Goal: Task Accomplishment & Management: Complete application form

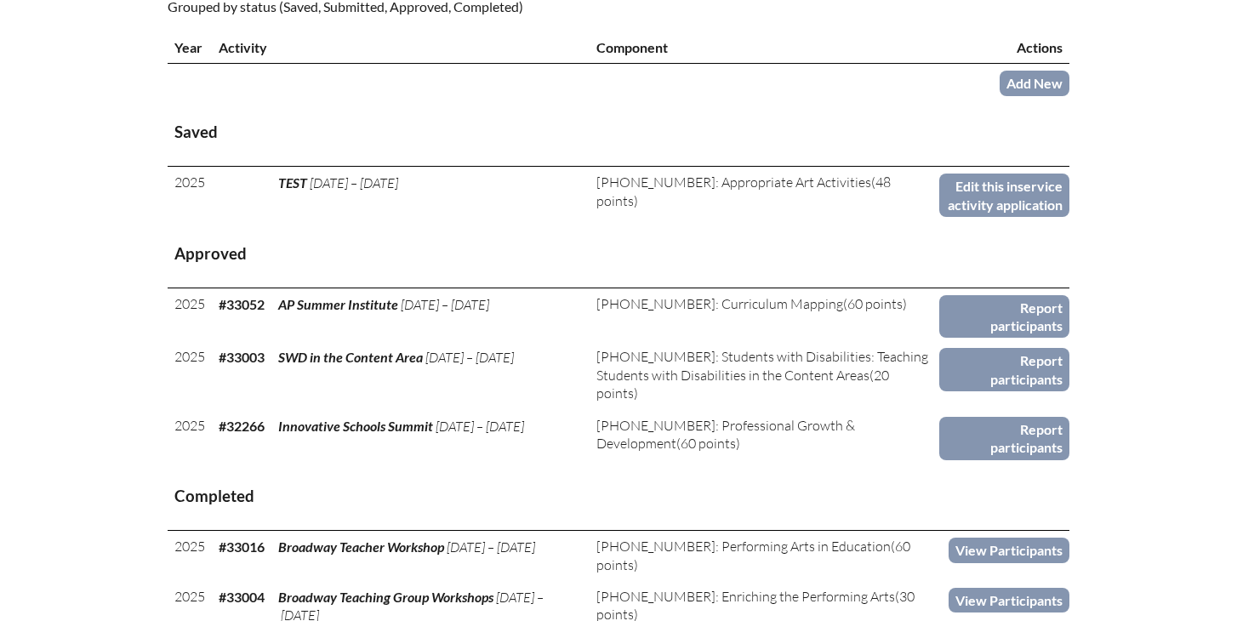
scroll to position [637, 0]
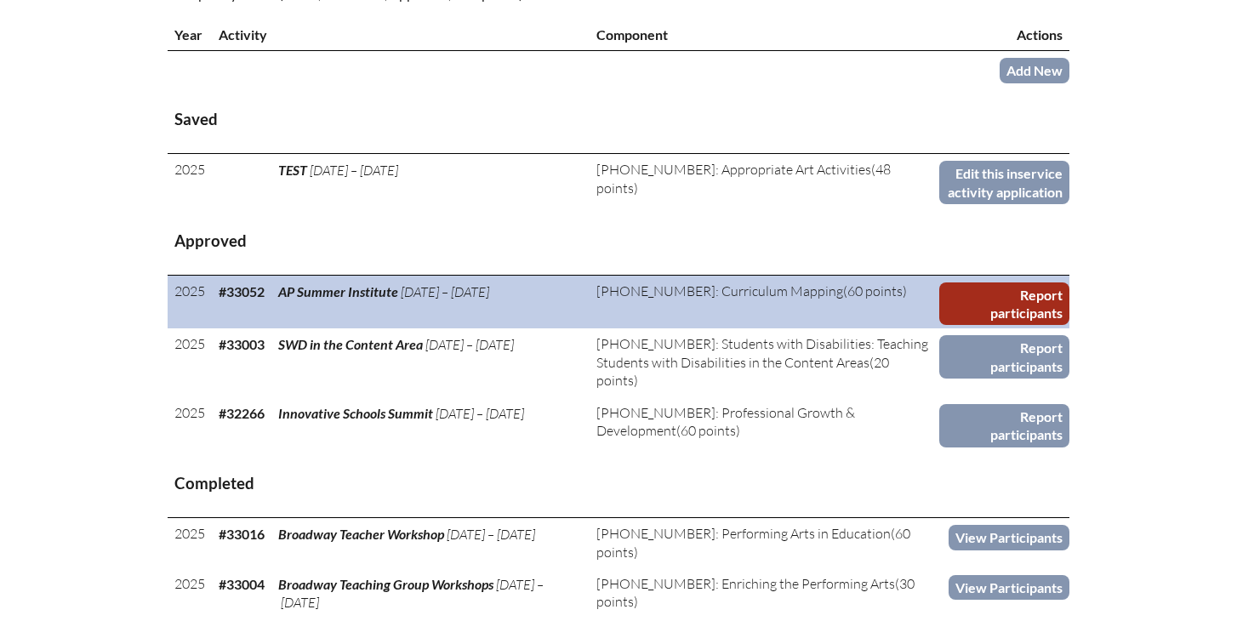
click at [945, 321] on link "Report participants" at bounding box center [1004, 303] width 130 height 43
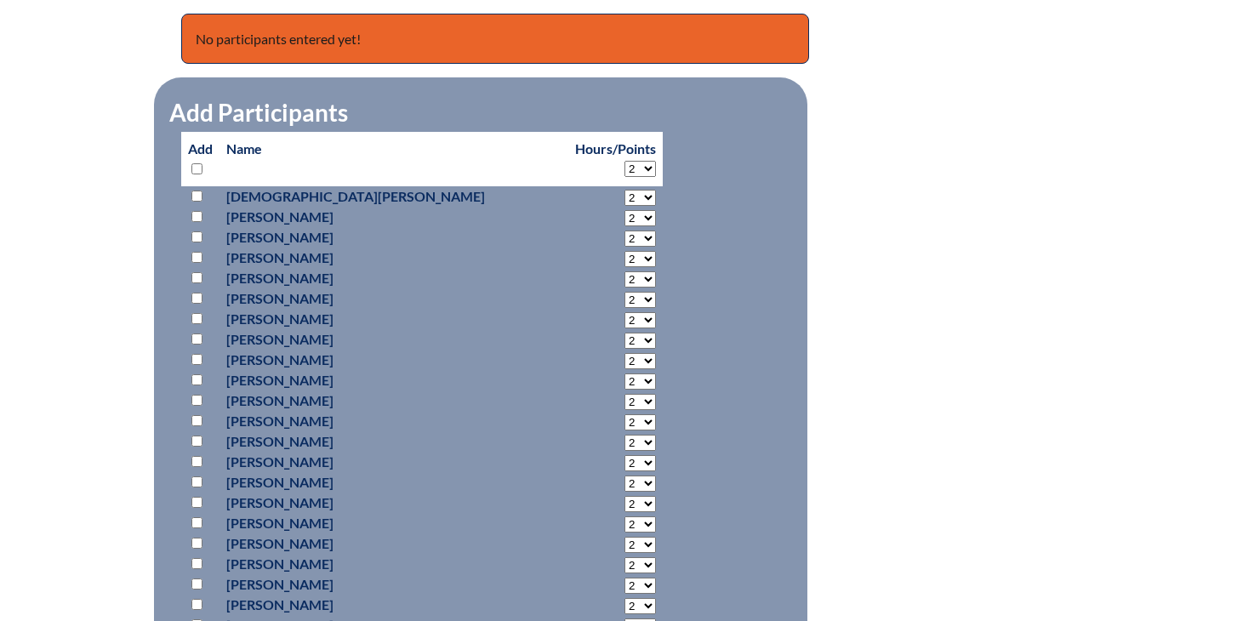
scroll to position [717, 0]
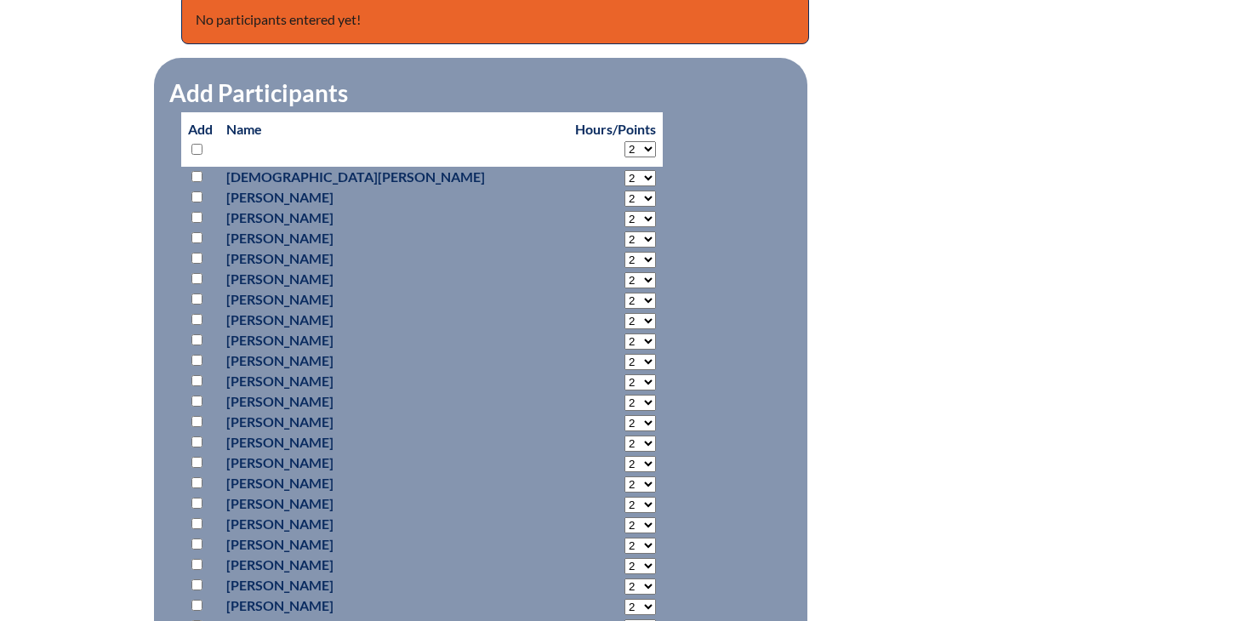
click at [624, 144] on select "2 3 4 5 6 7 8 9 10 11 12 13 14 15 16 17 18 19 20 21 22 23 24 25 26 27 28 29 30 …" at bounding box center [639, 149] width 31 height 16
select select "30"
click at [624, 141] on select "2 3 4 5 6 7 8 9 10 11 12 13 14 15 16 17 18 19 20 21 22 23 24 25 26 27 28 29 30 …" at bounding box center [639, 149] width 31 height 16
select select "30"
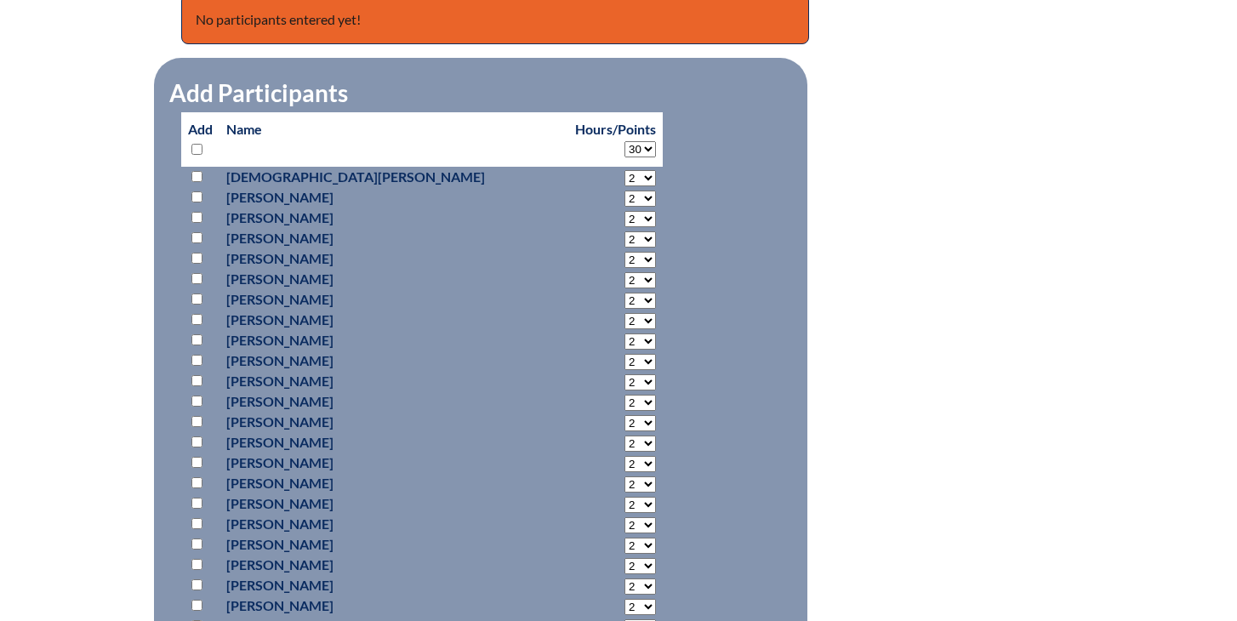
select select "30"
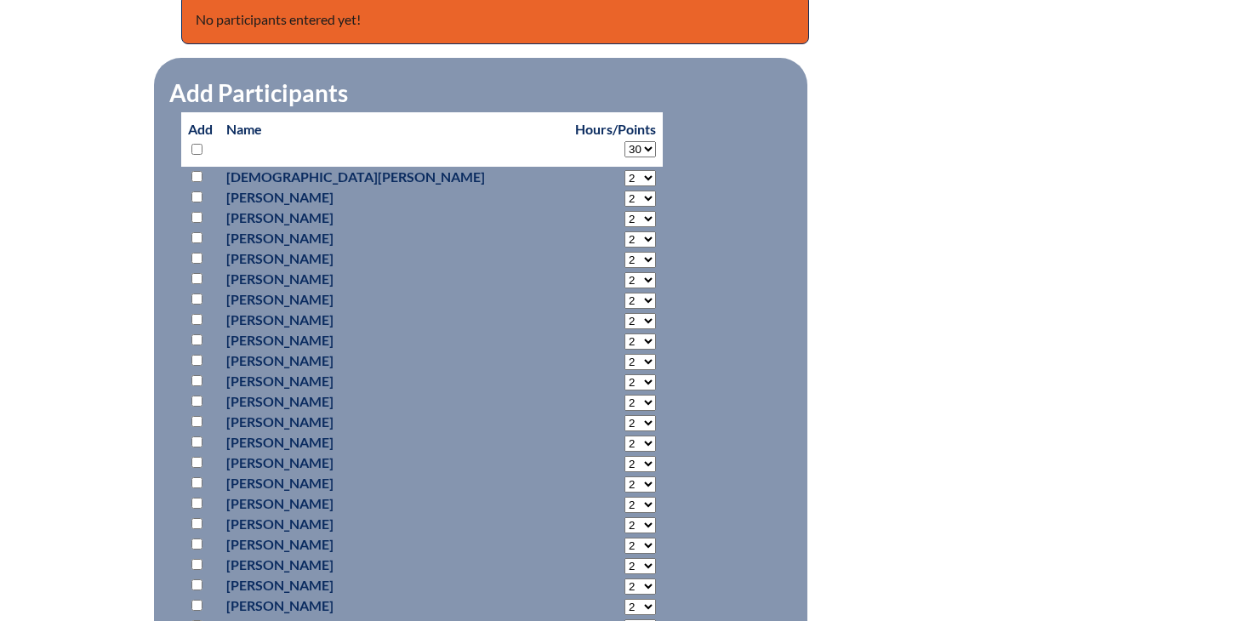
select select "30"
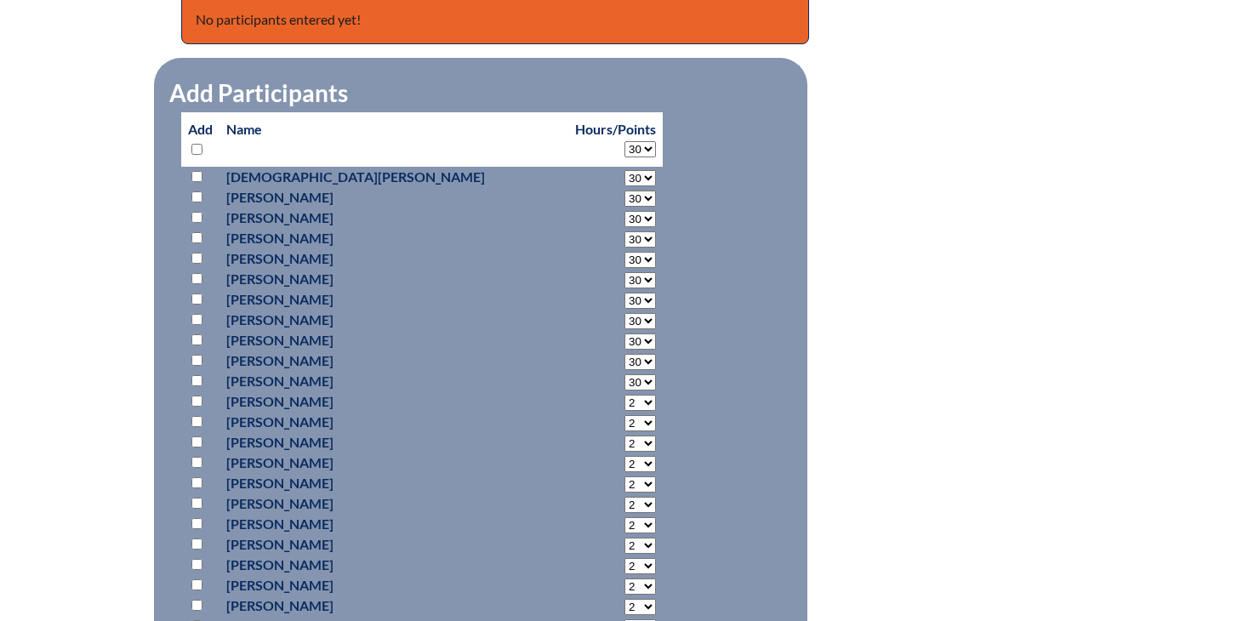
select select "30"
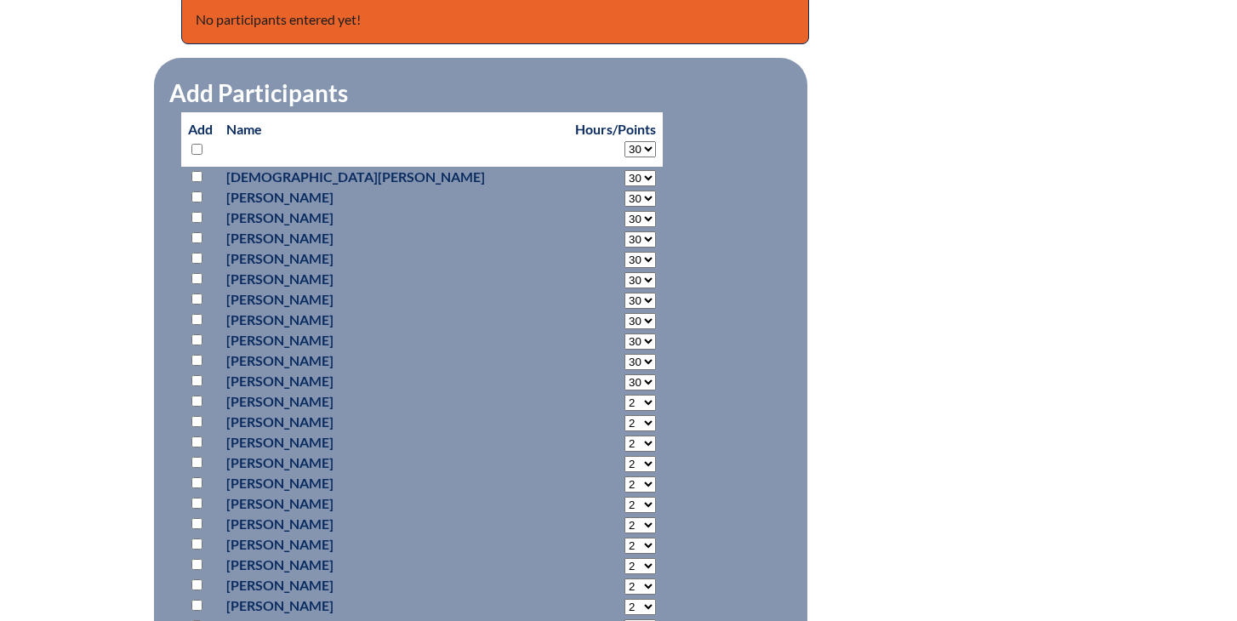
select select "30"
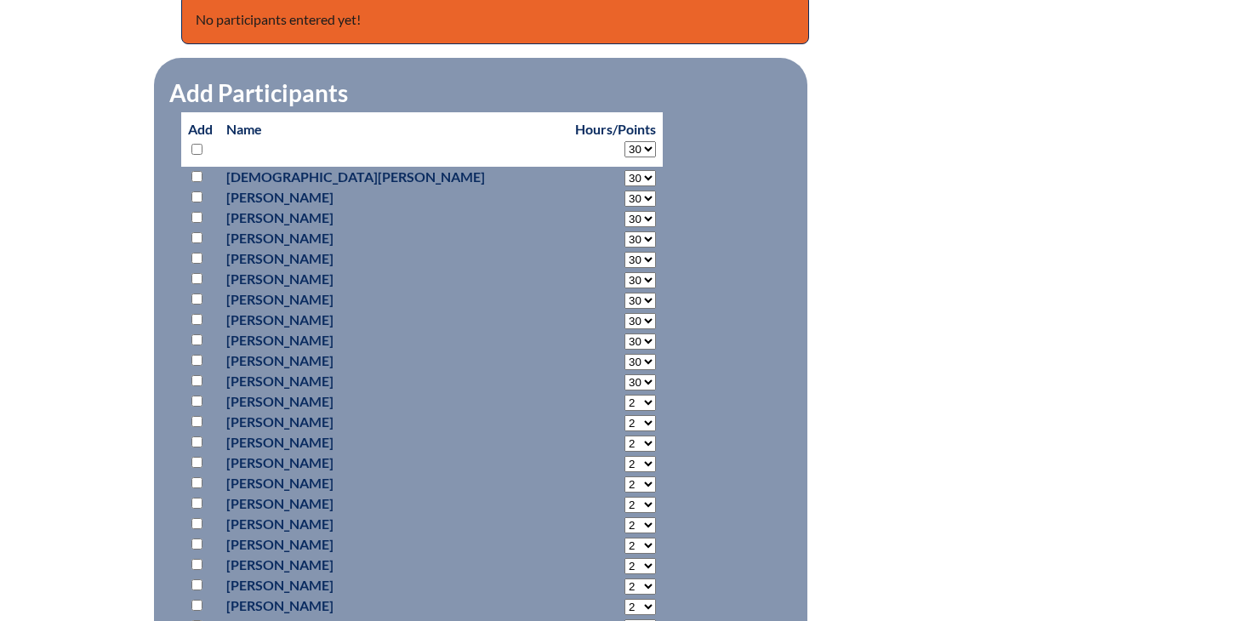
select select "30"
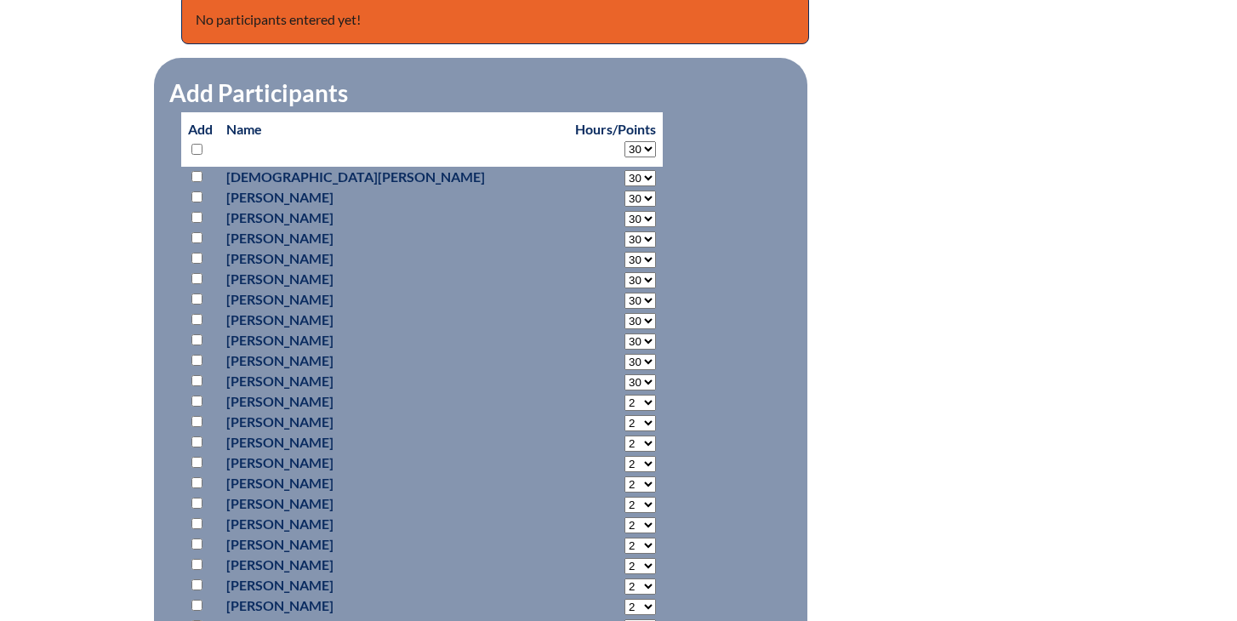
select select "30"
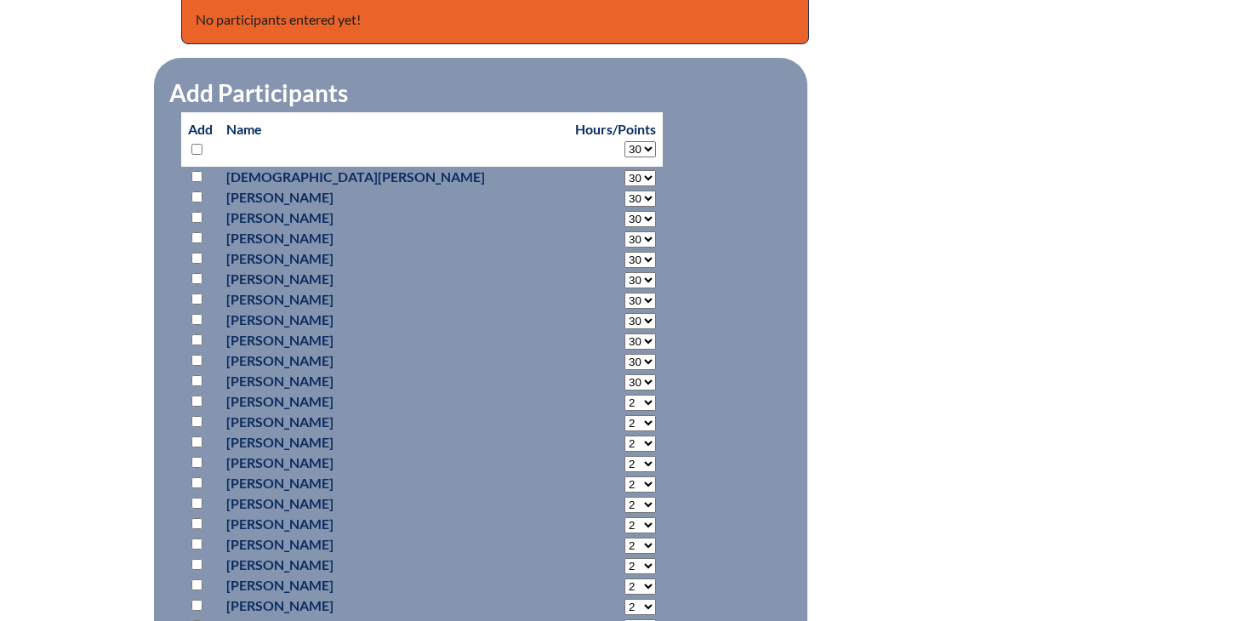
select select "30"
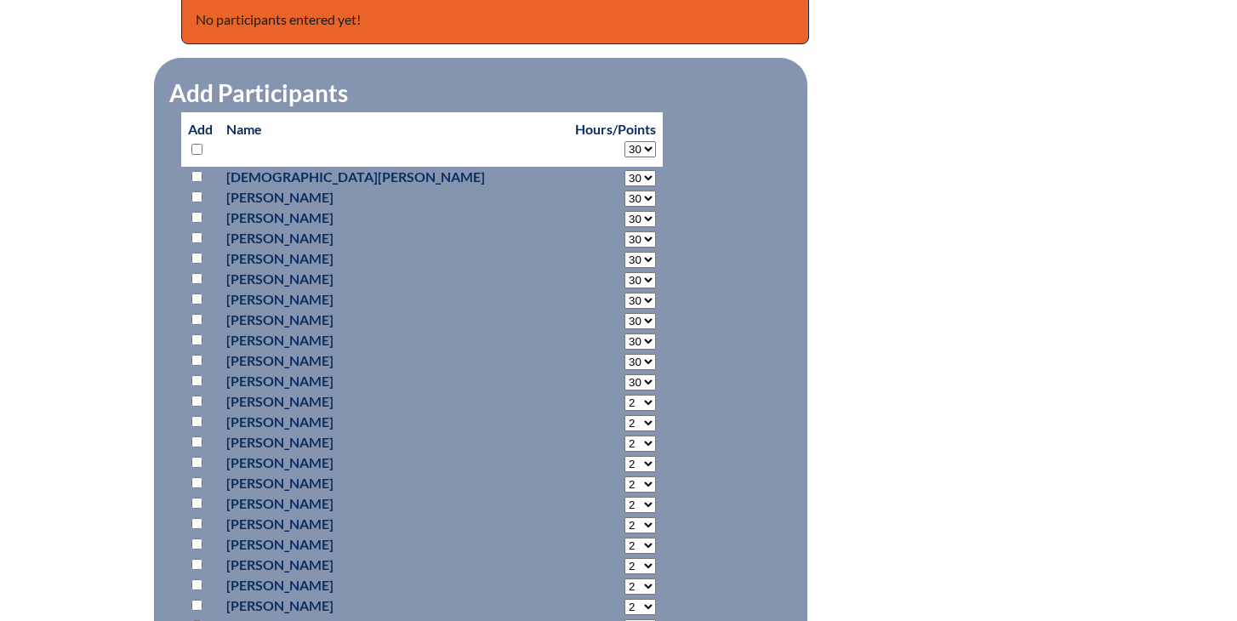
select select "30"
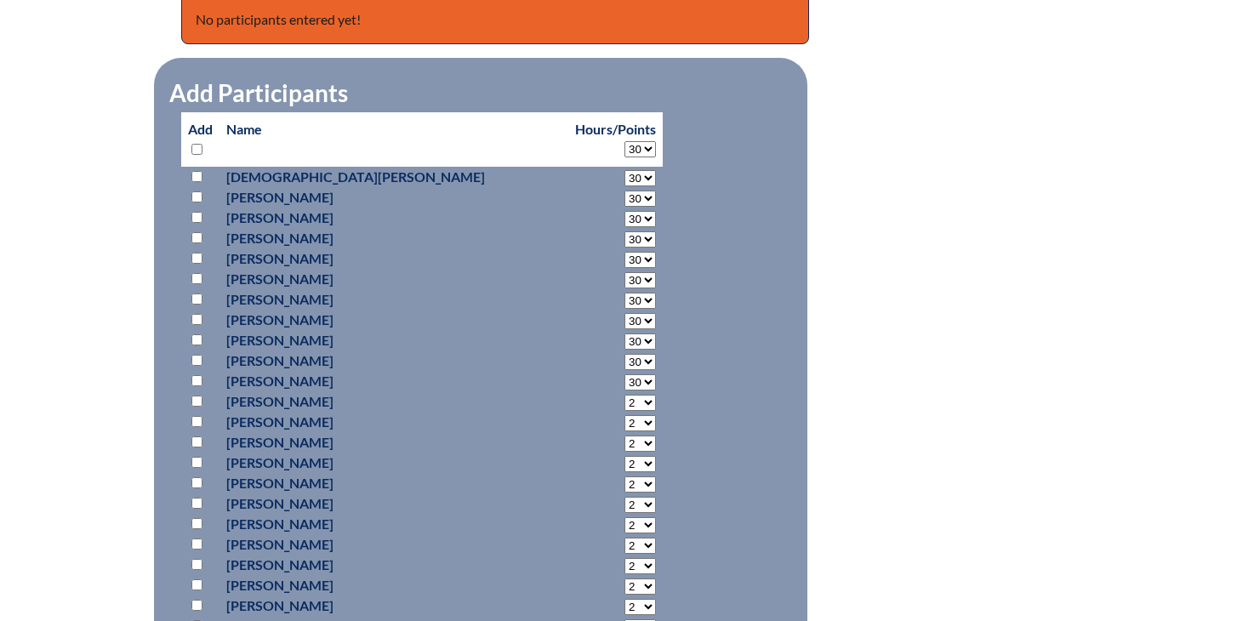
select select "30"
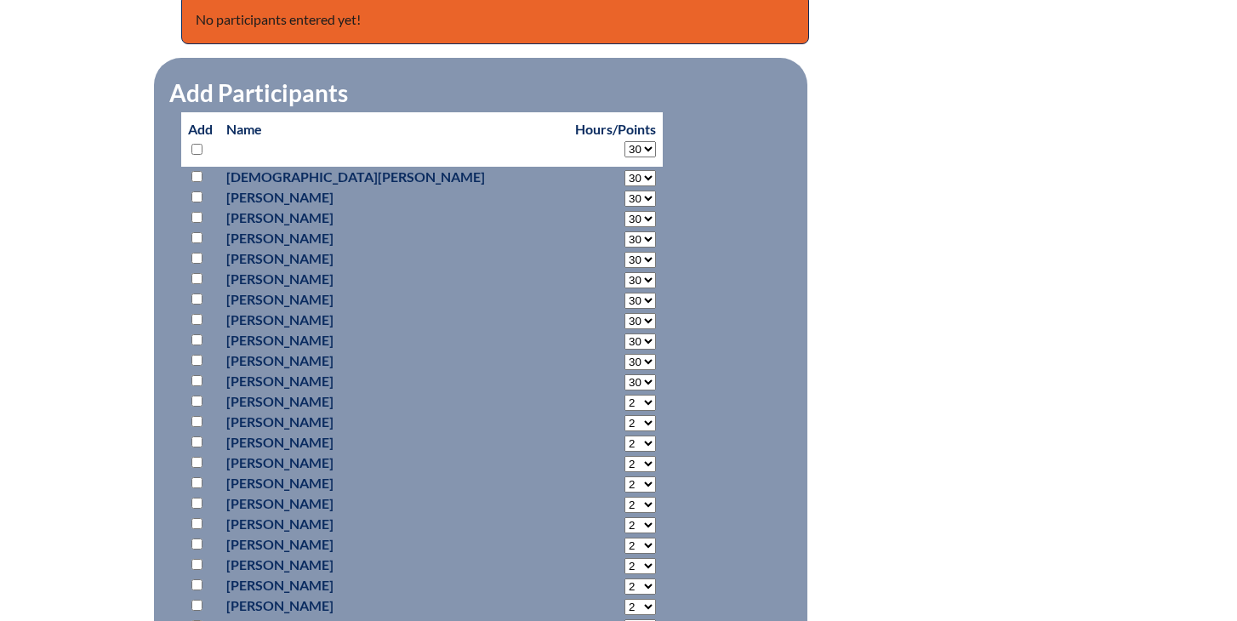
select select "30"
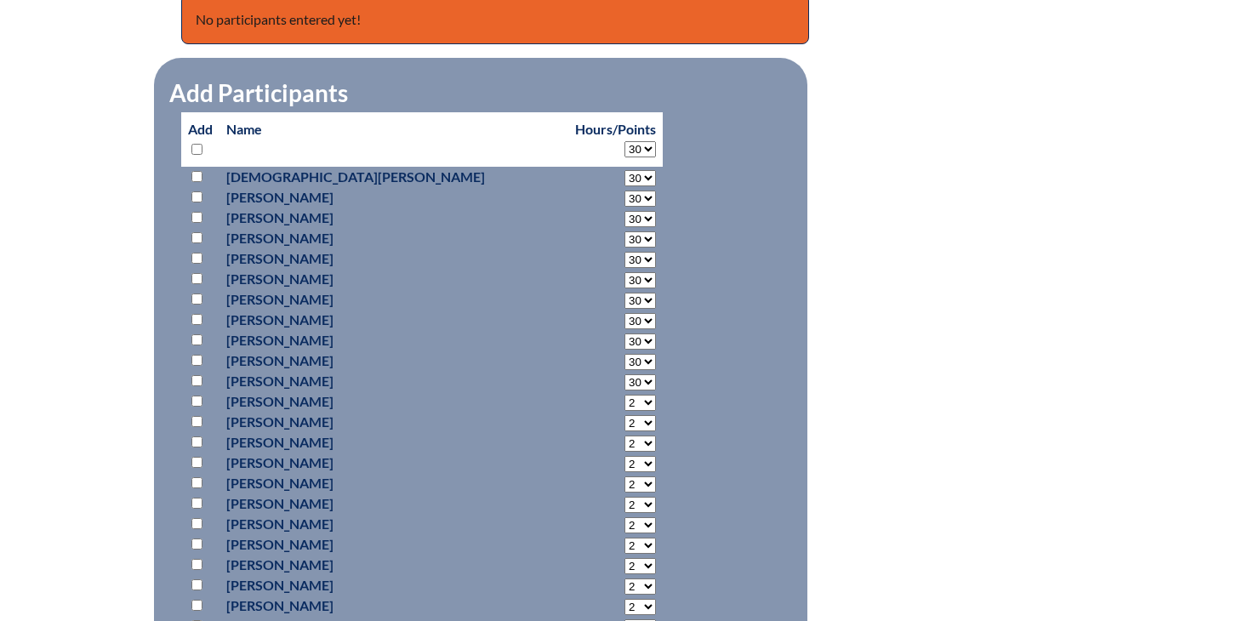
select select "30"
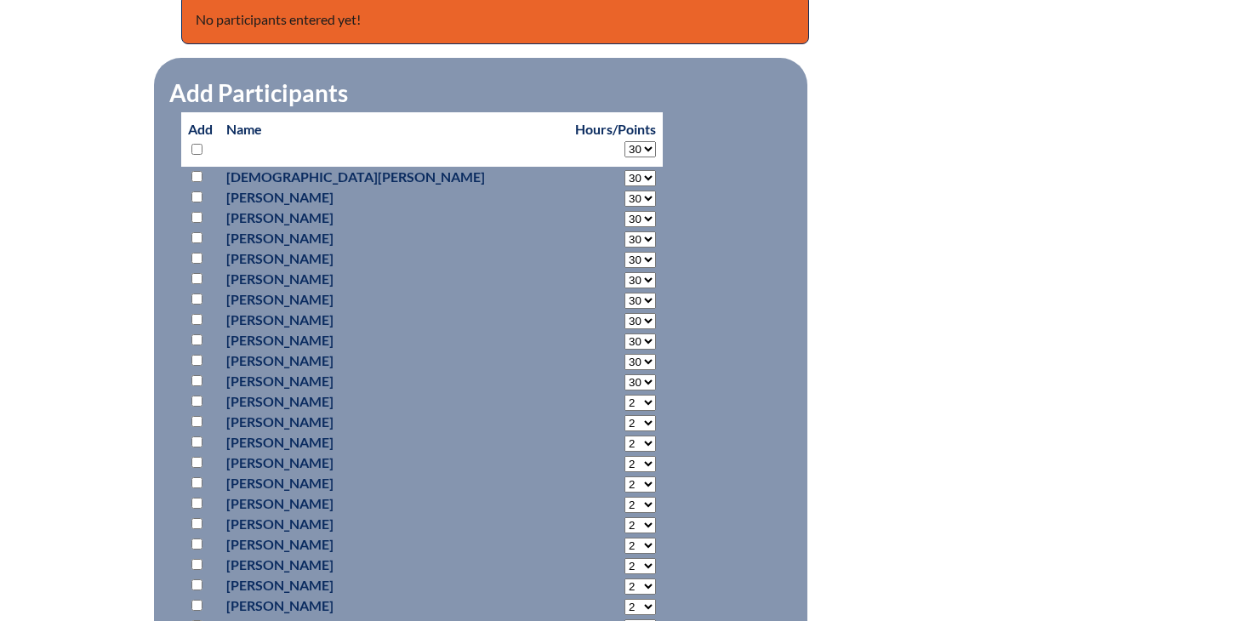
select select "30"
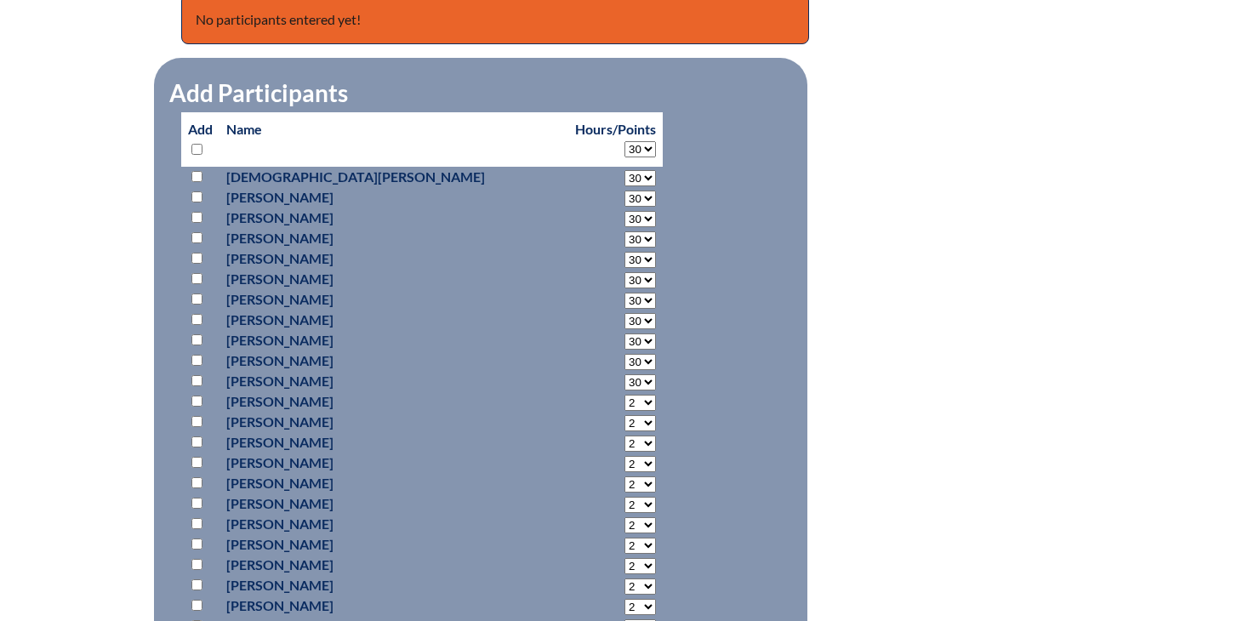
select select "30"
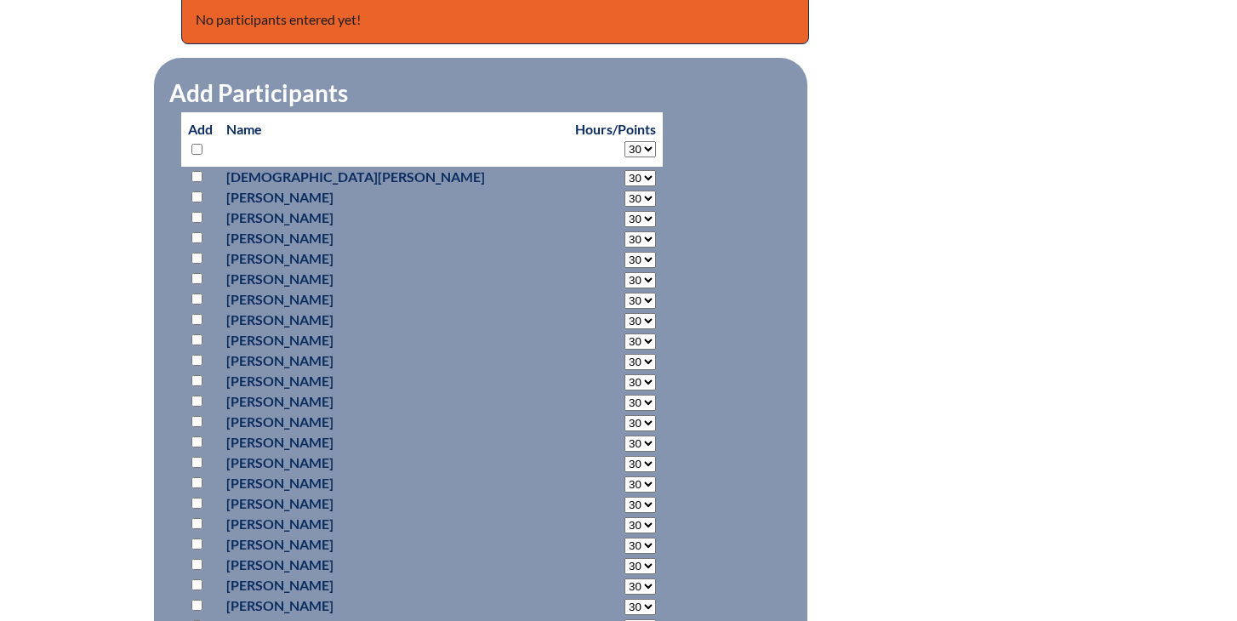
select select "30"
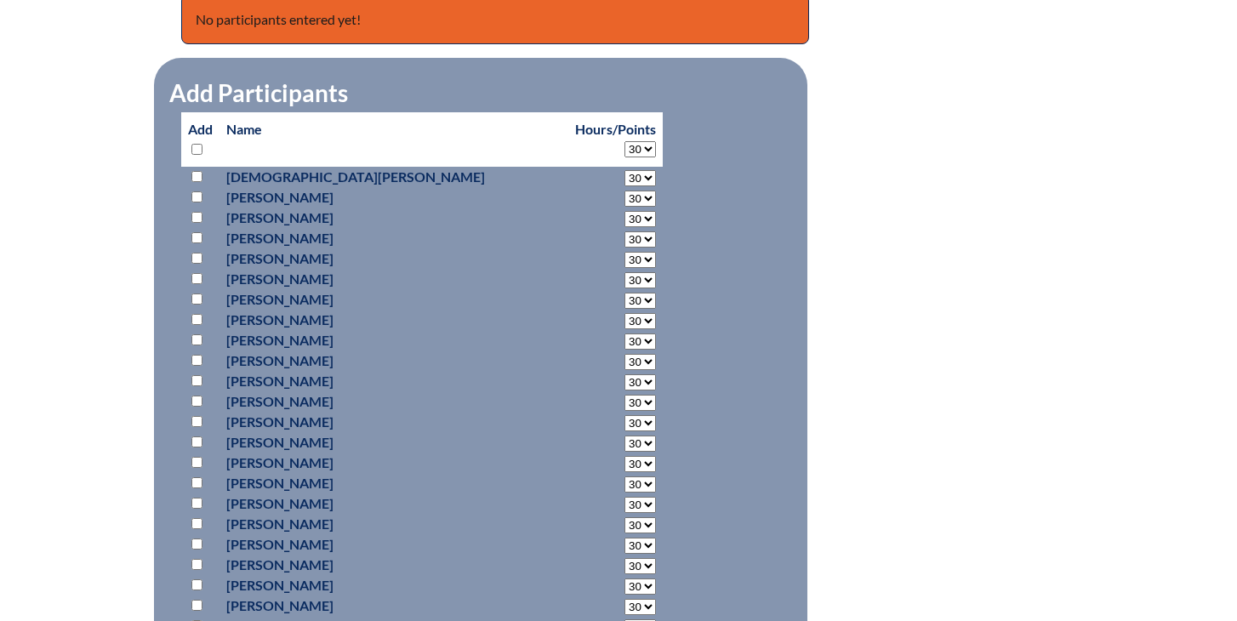
select select "30"
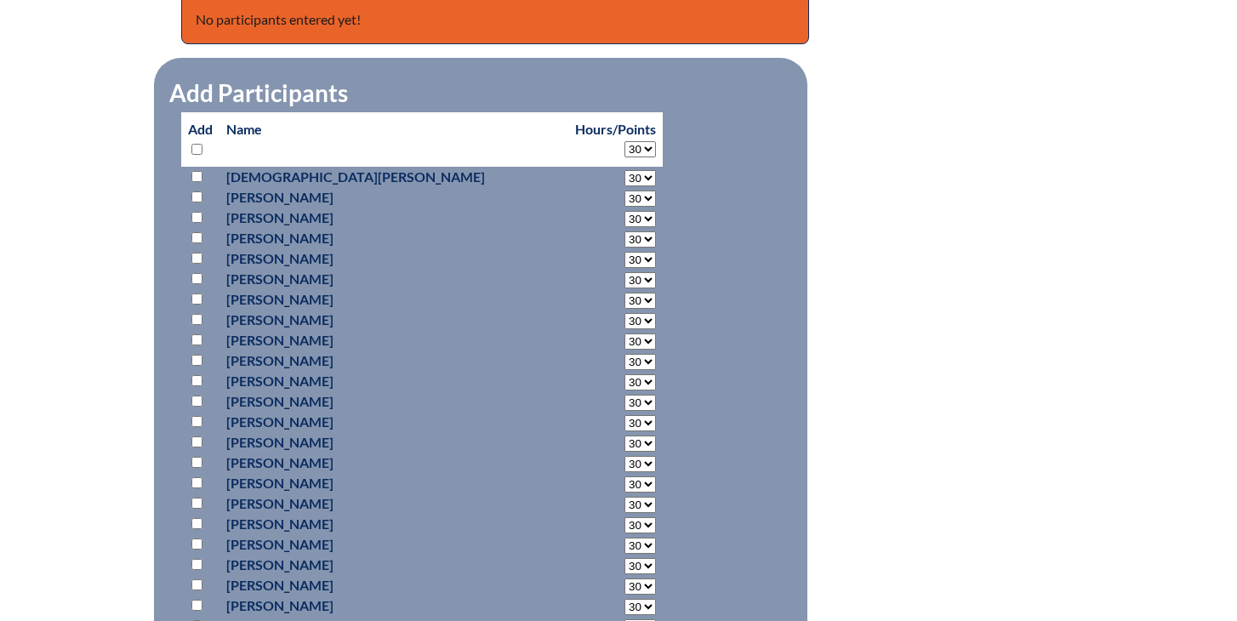
select select "30"
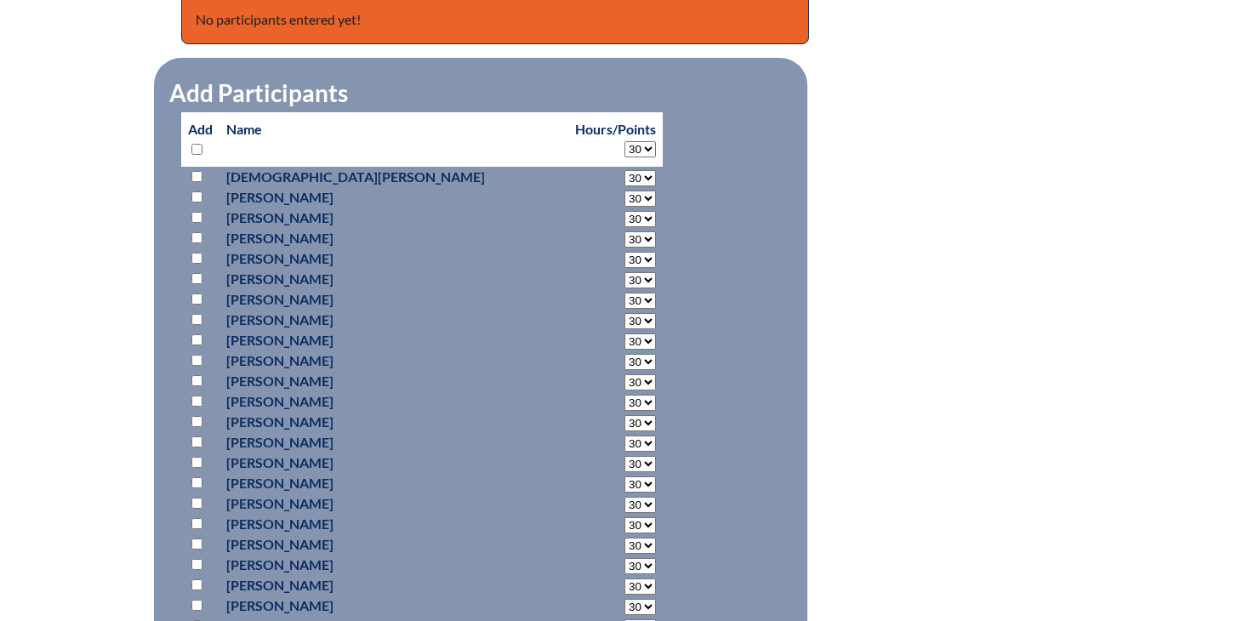
select select "30"
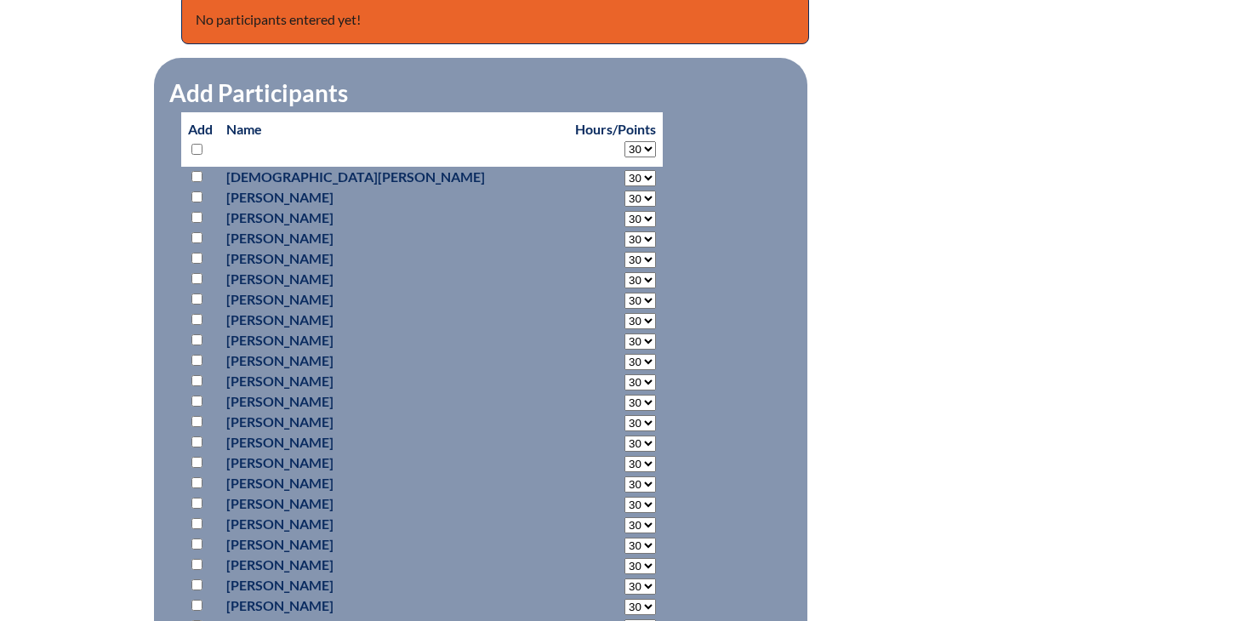
select select "30"
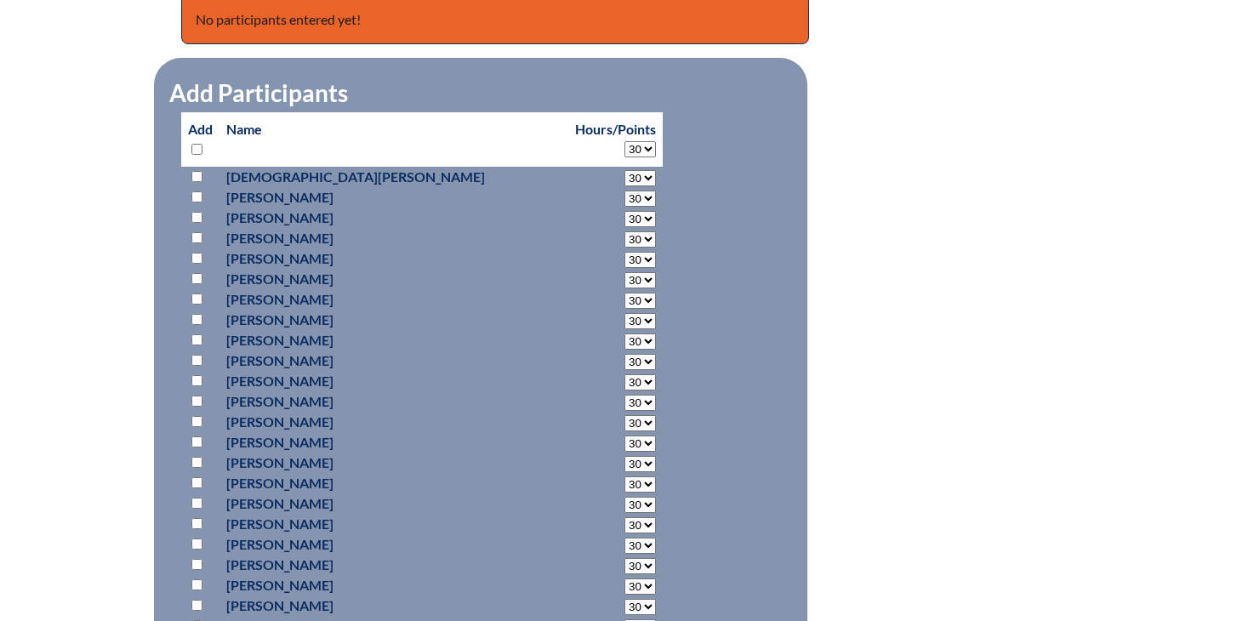
select select "30"
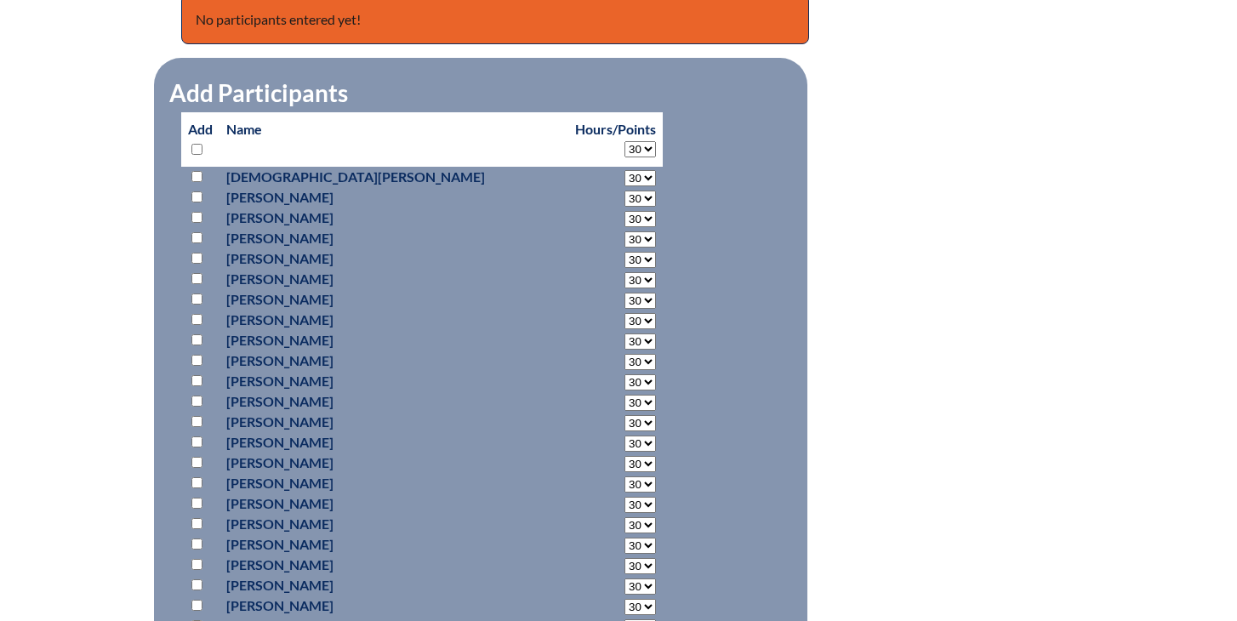
select select "30"
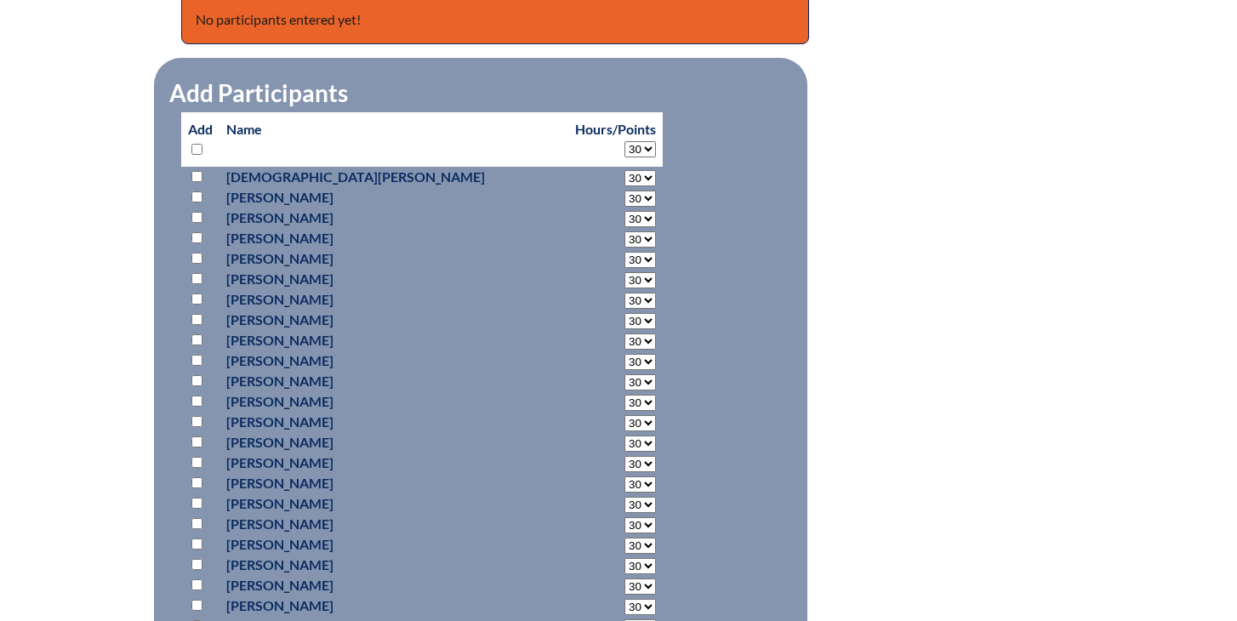
select select "30"
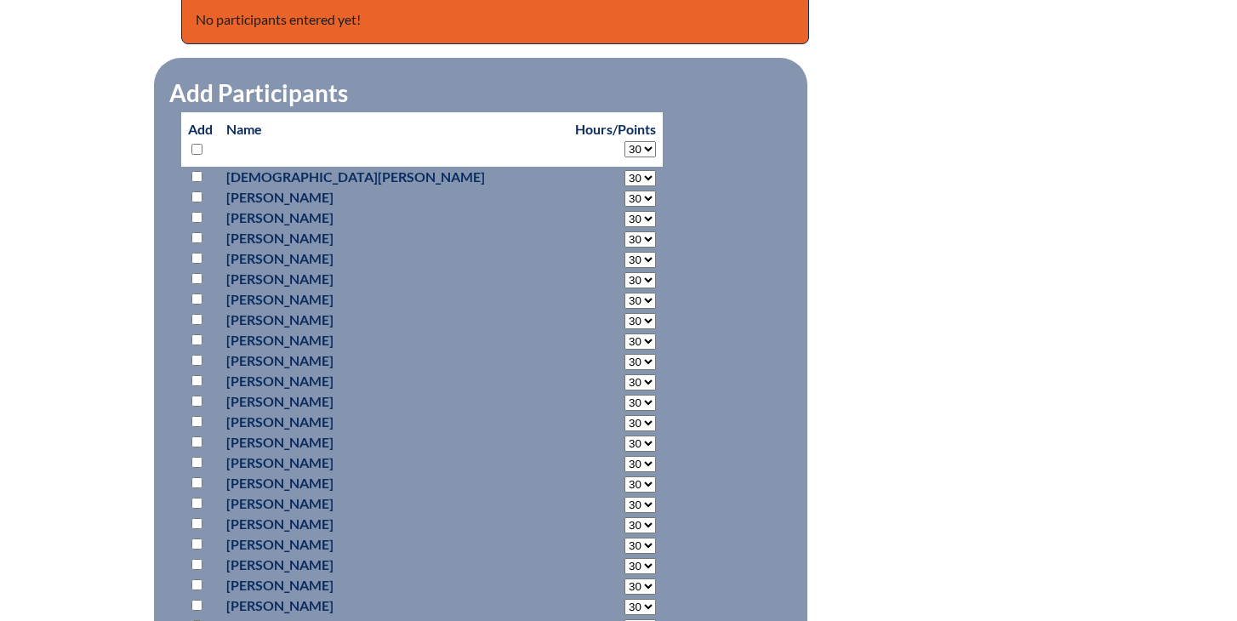
select select "30"
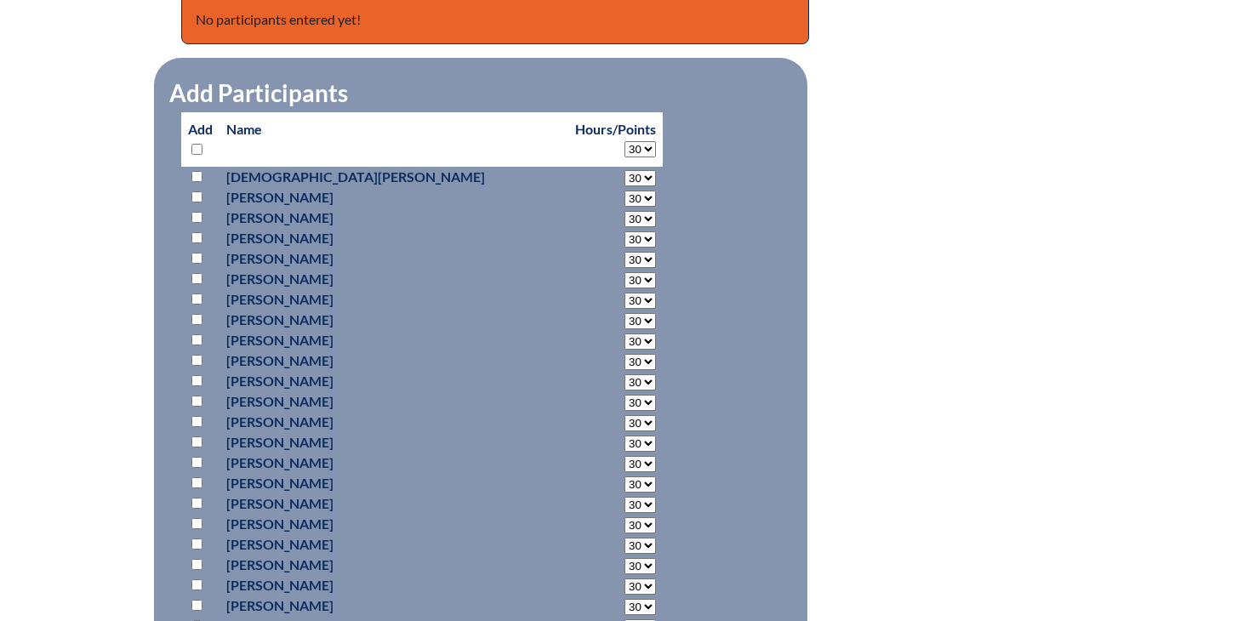
select select "30"
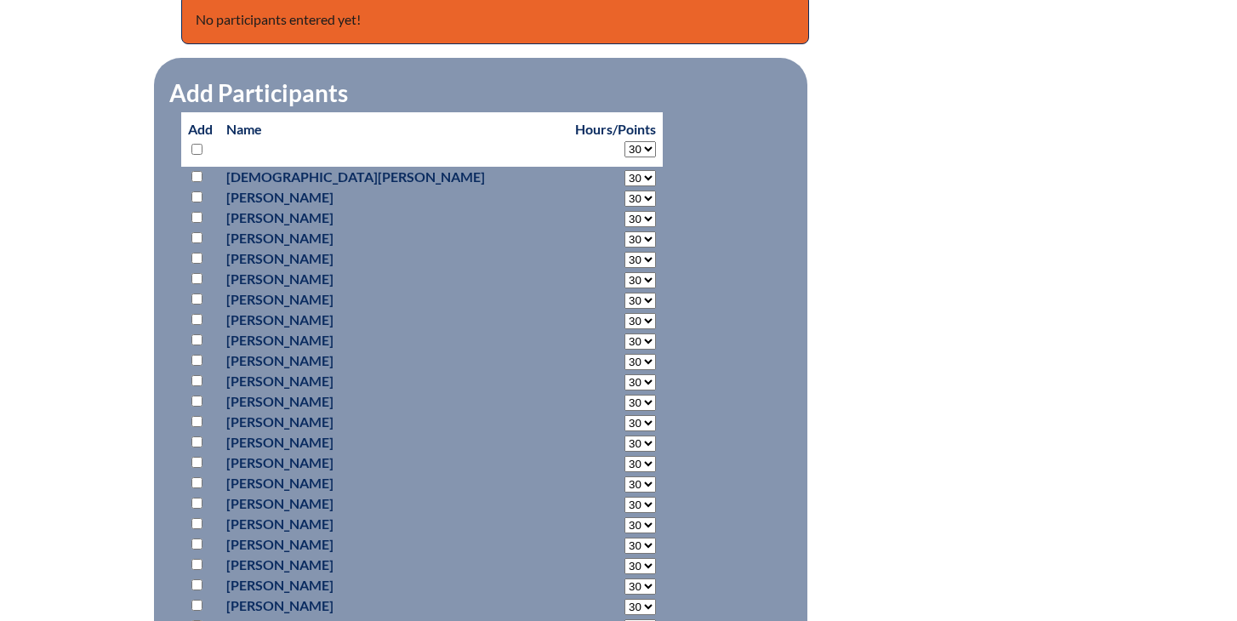
select select "30"
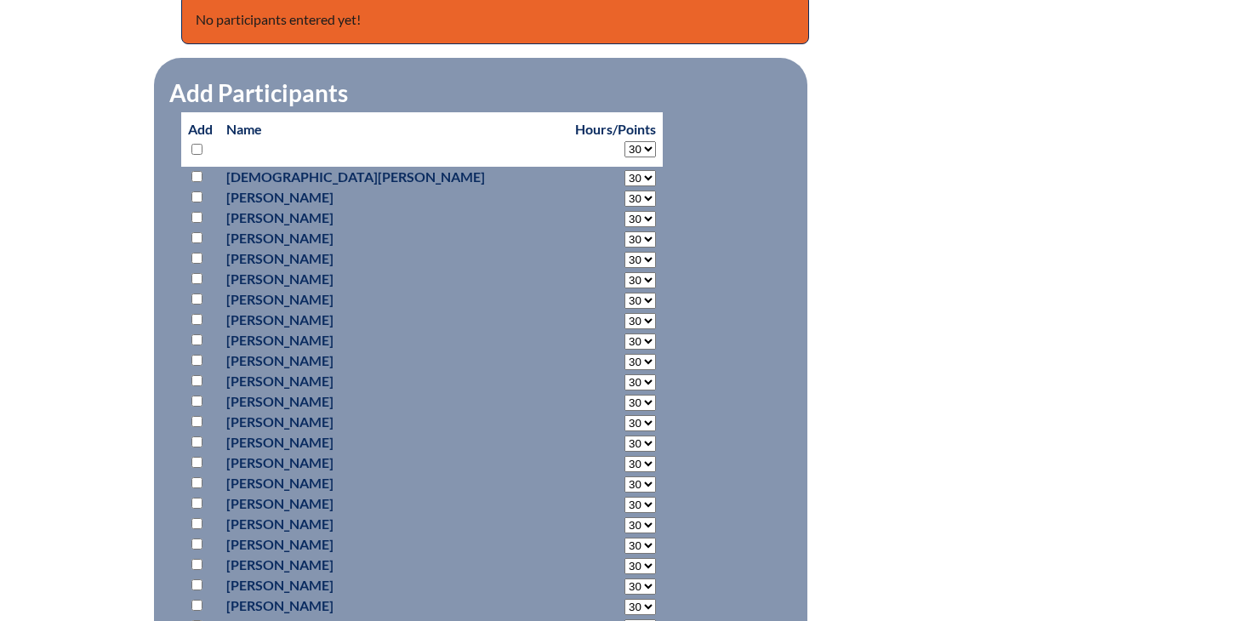
select select "30"
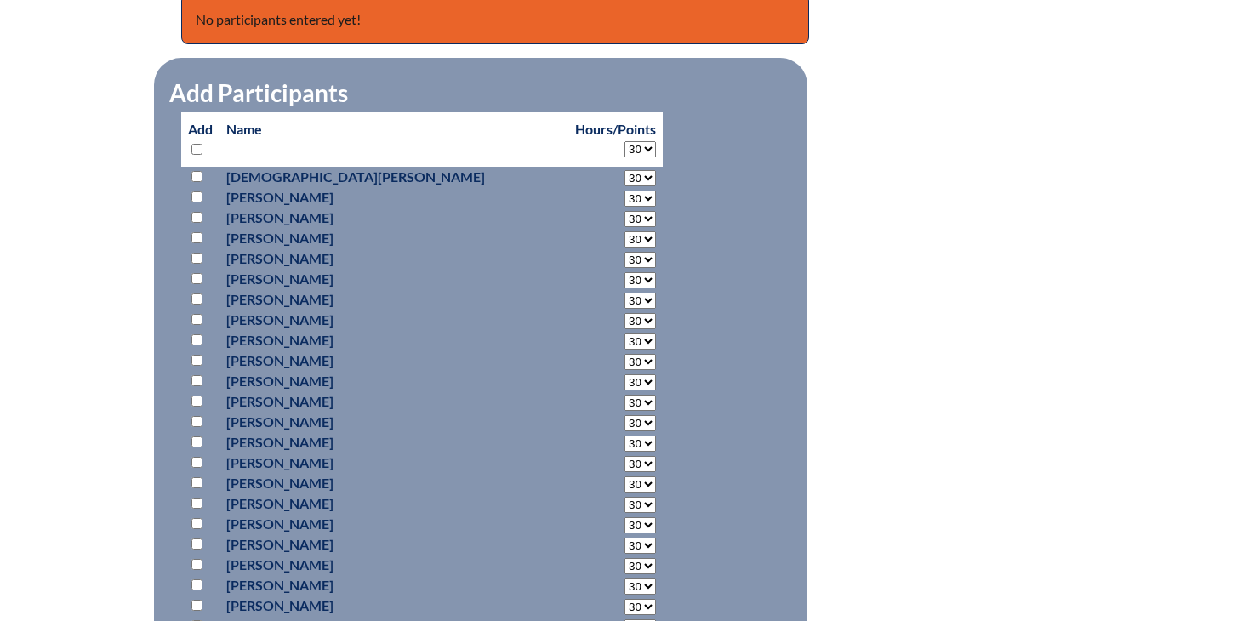
select select "30"
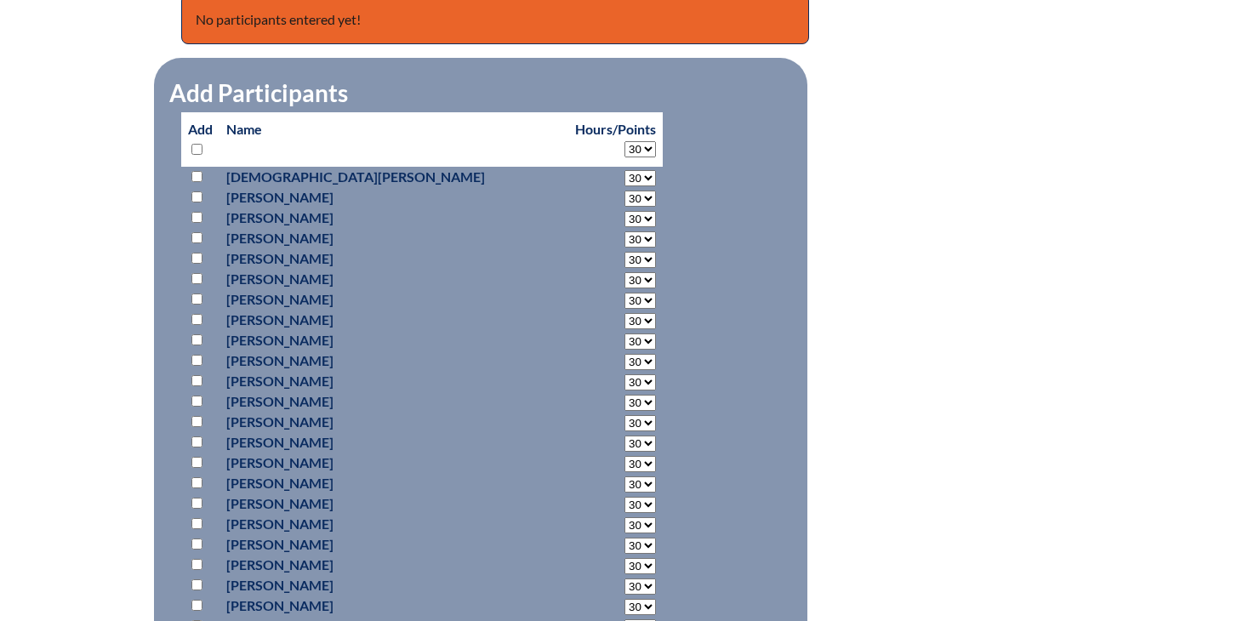
select select "30"
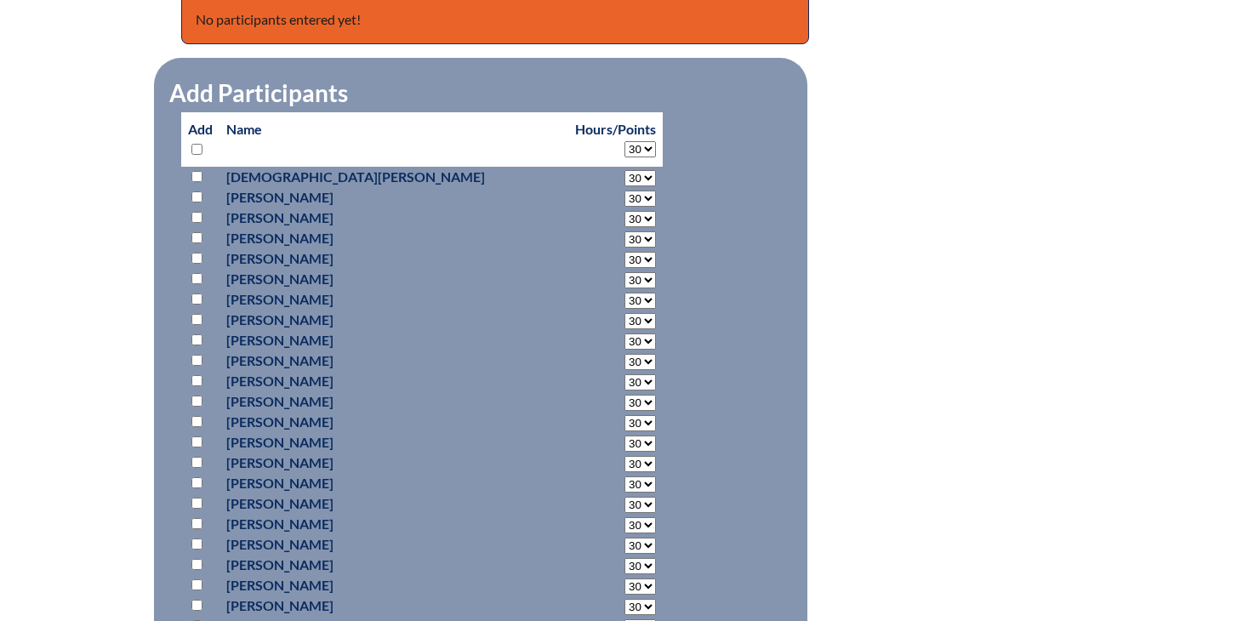
select select "30"
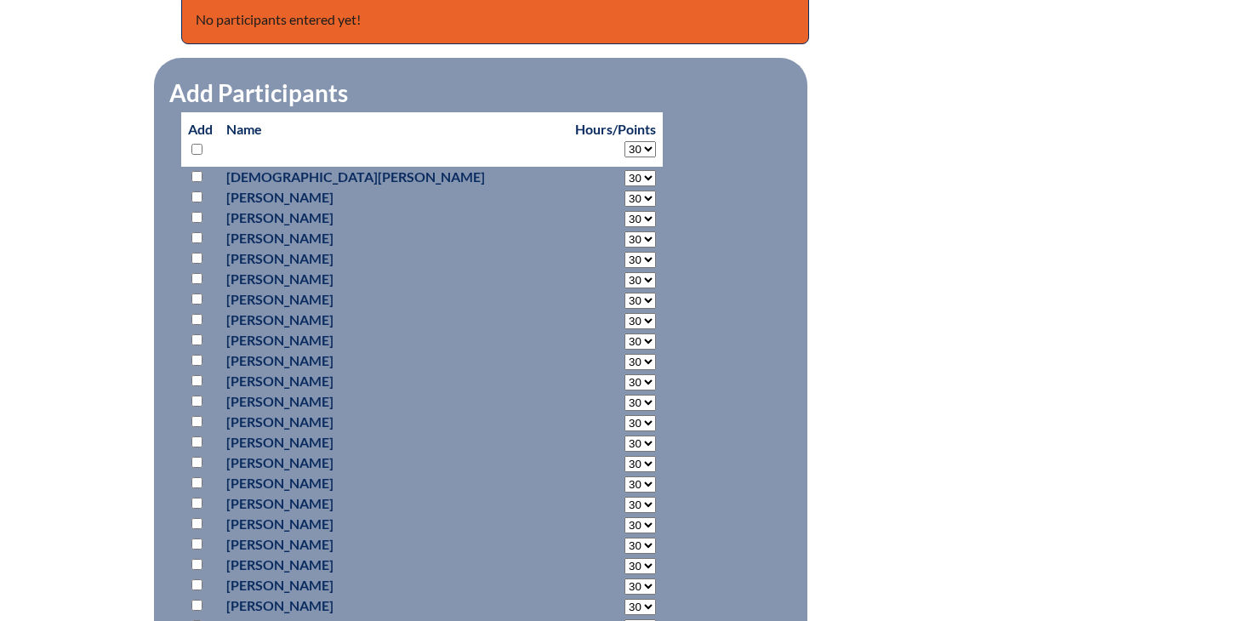
select select "30"
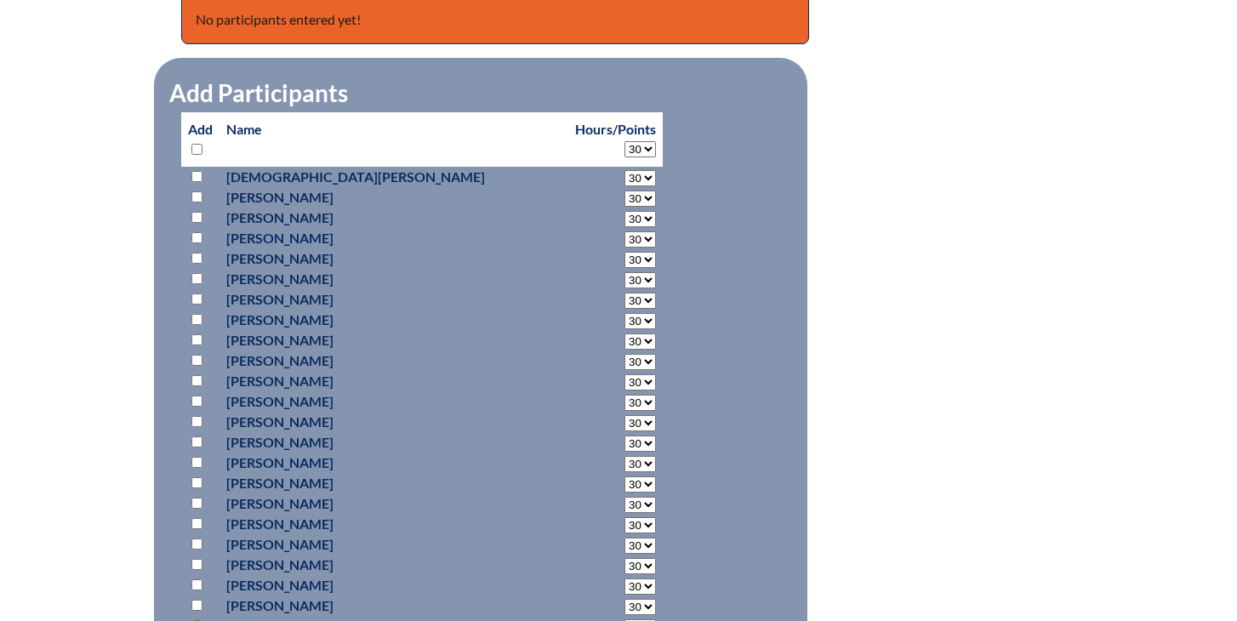
select select "30"
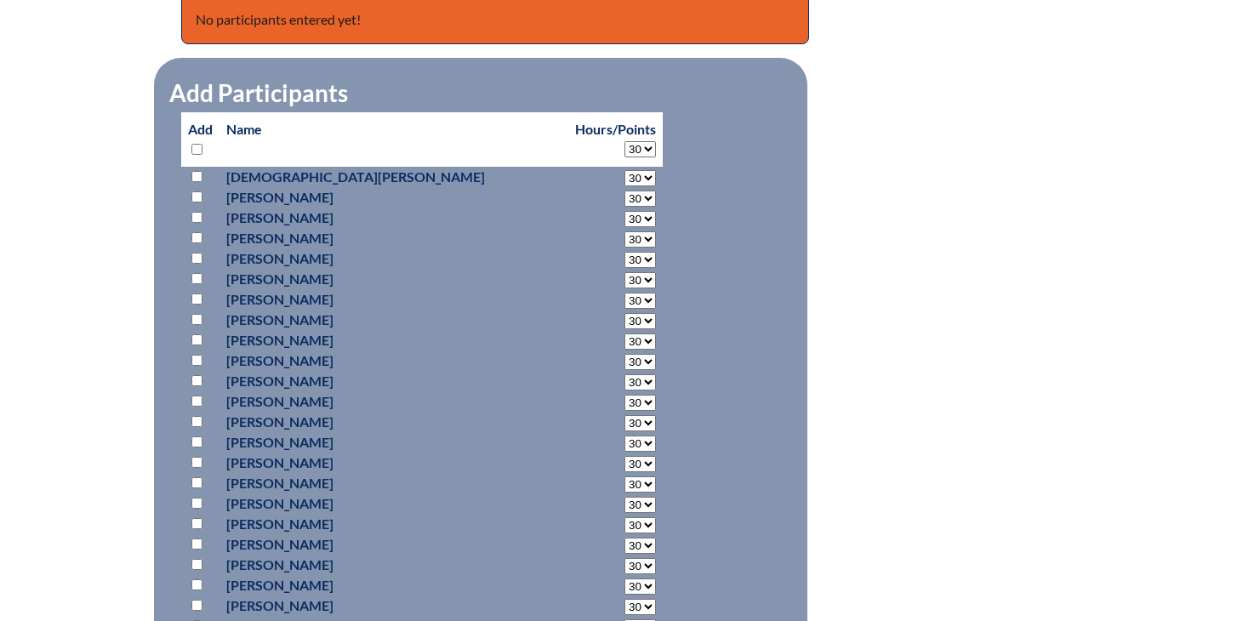
select select "30"
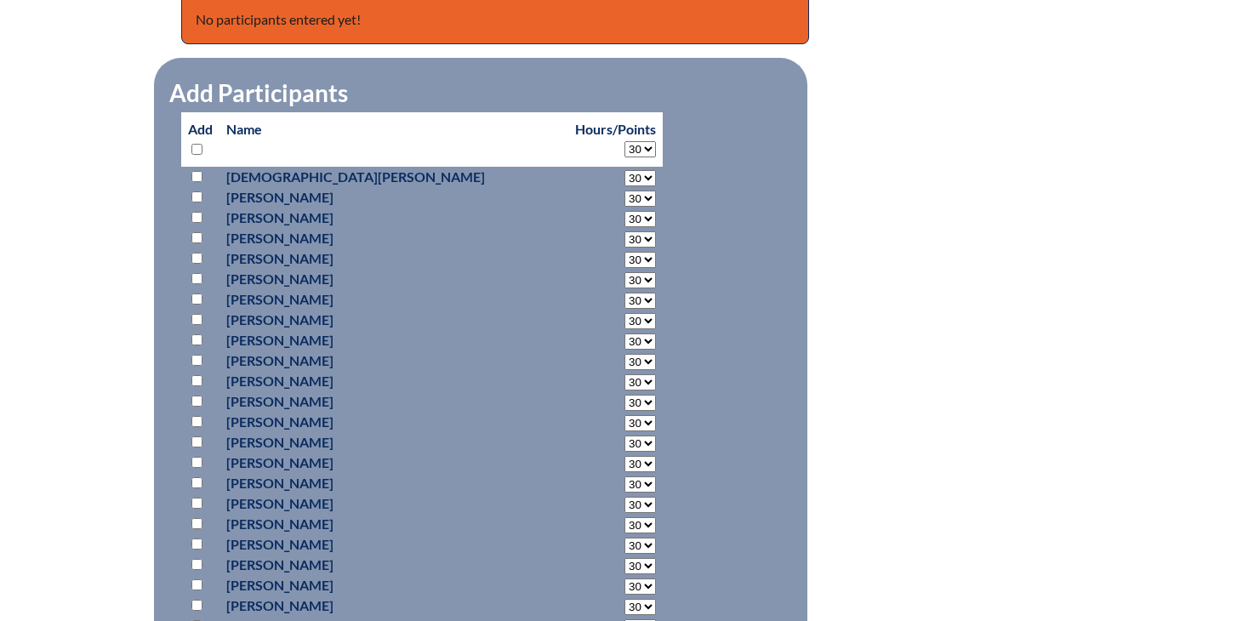
select select "30"
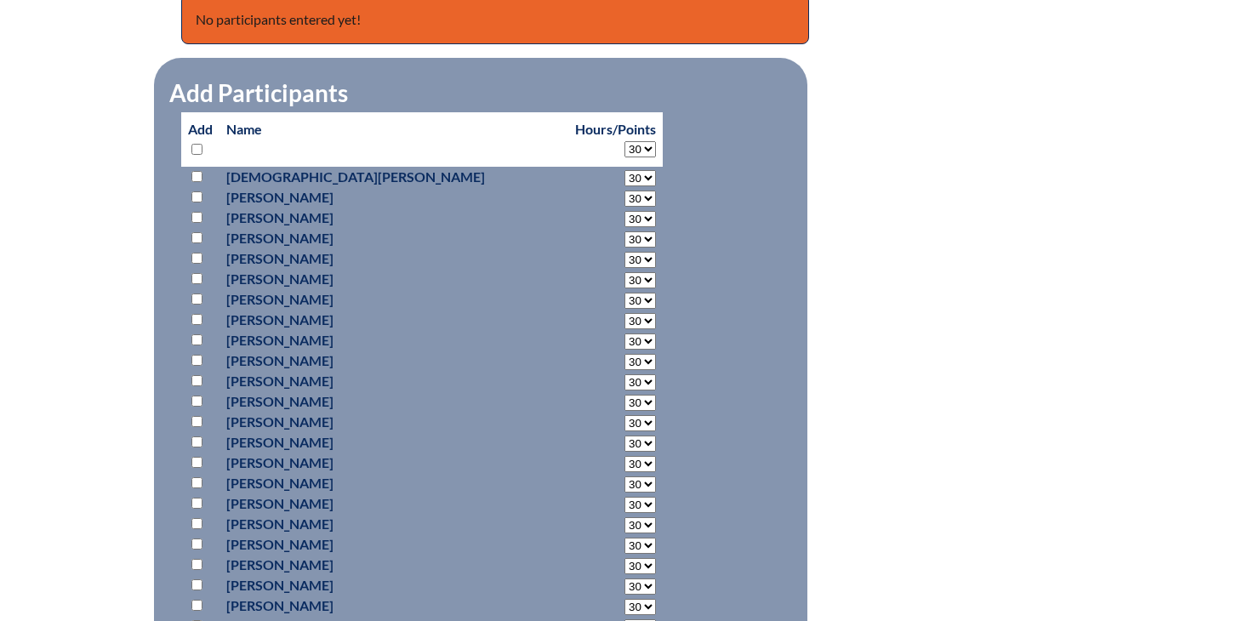
select select "30"
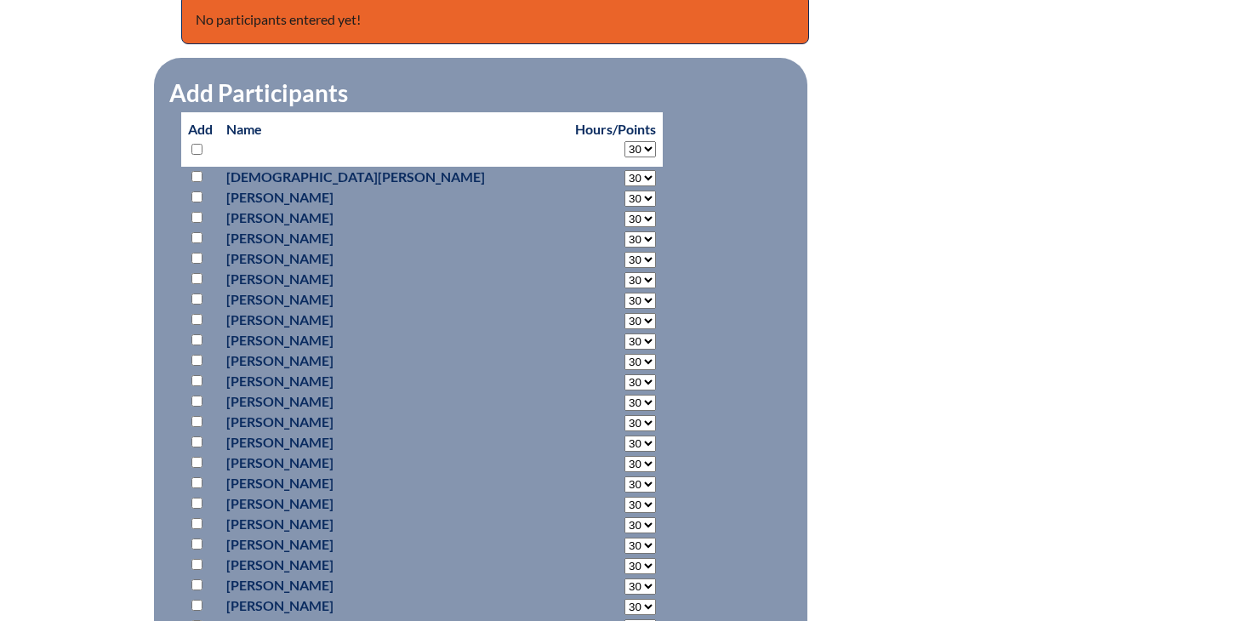
select select "30"
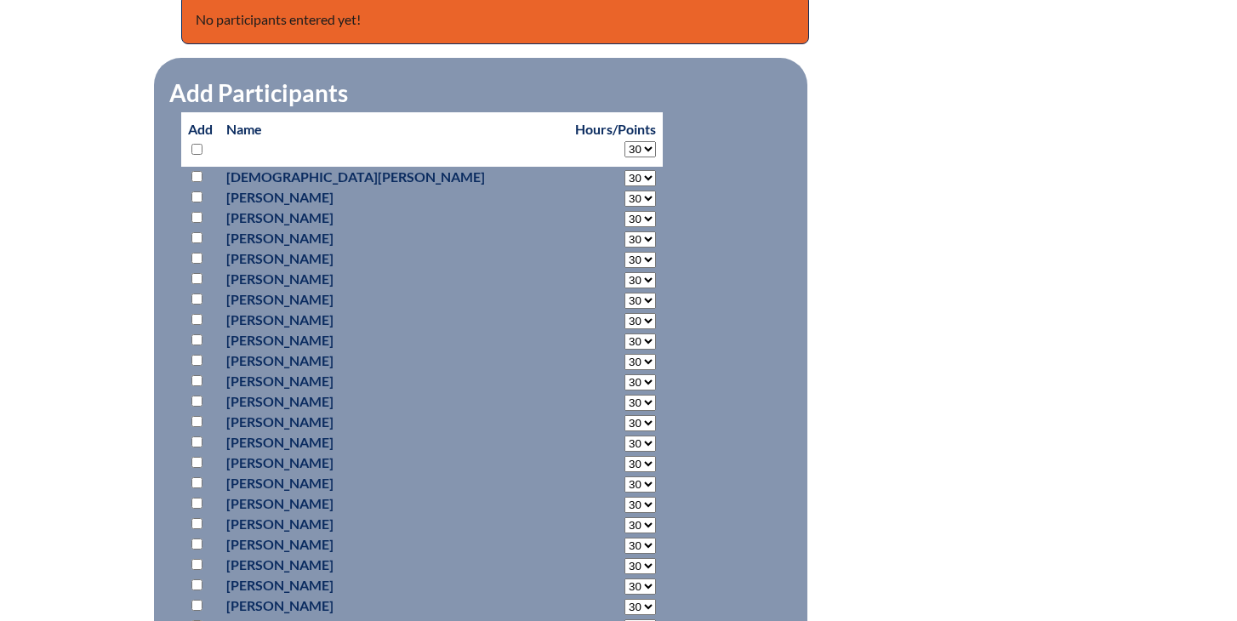
select select "30"
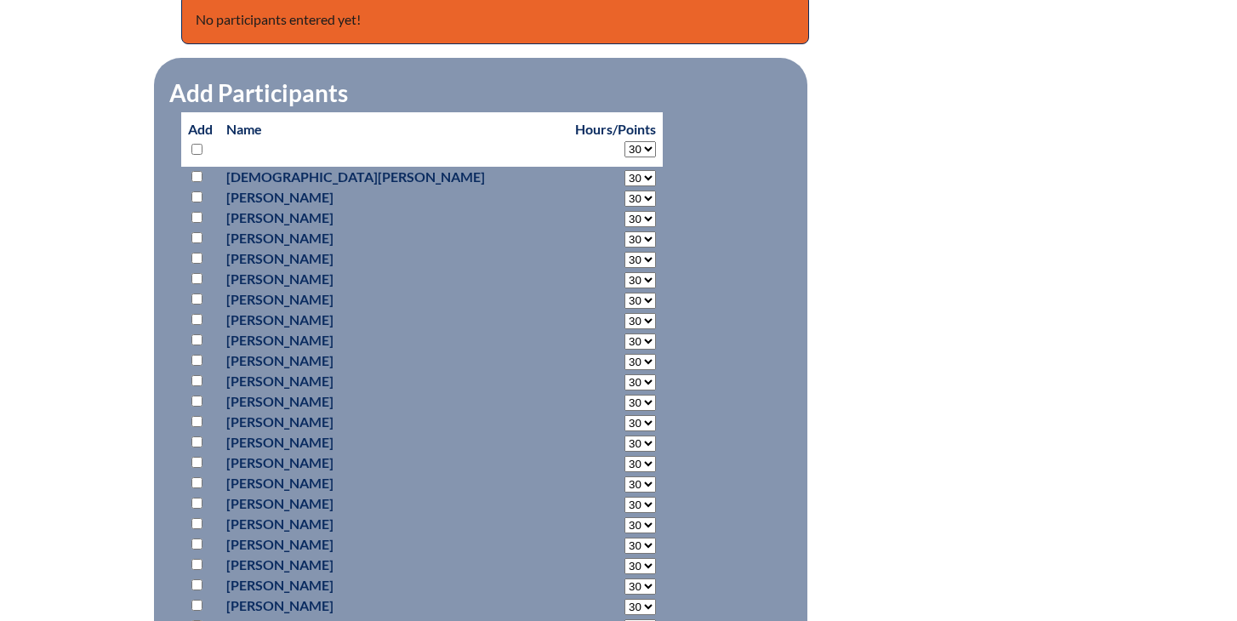
select select "30"
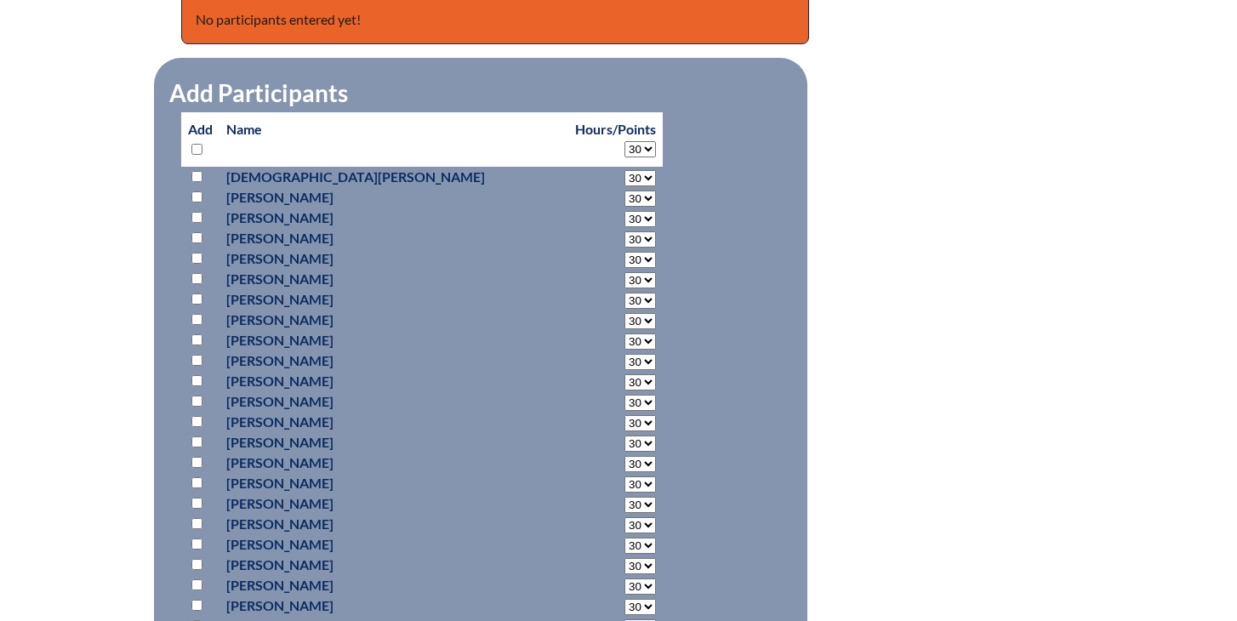
select select "30"
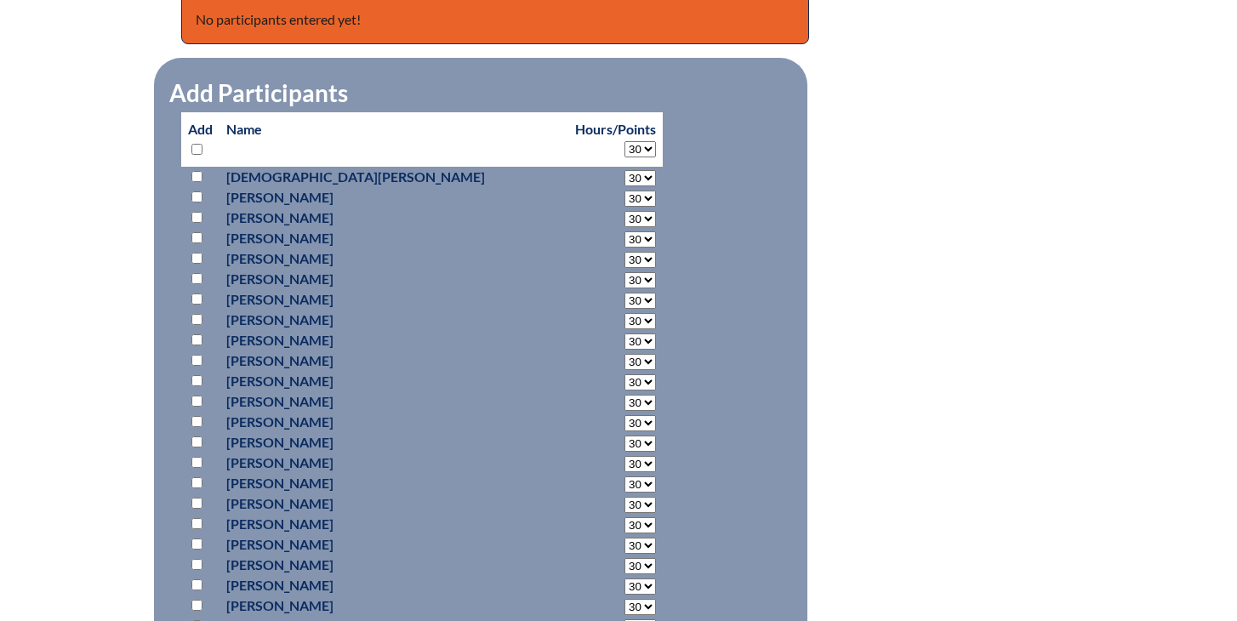
select select "30"
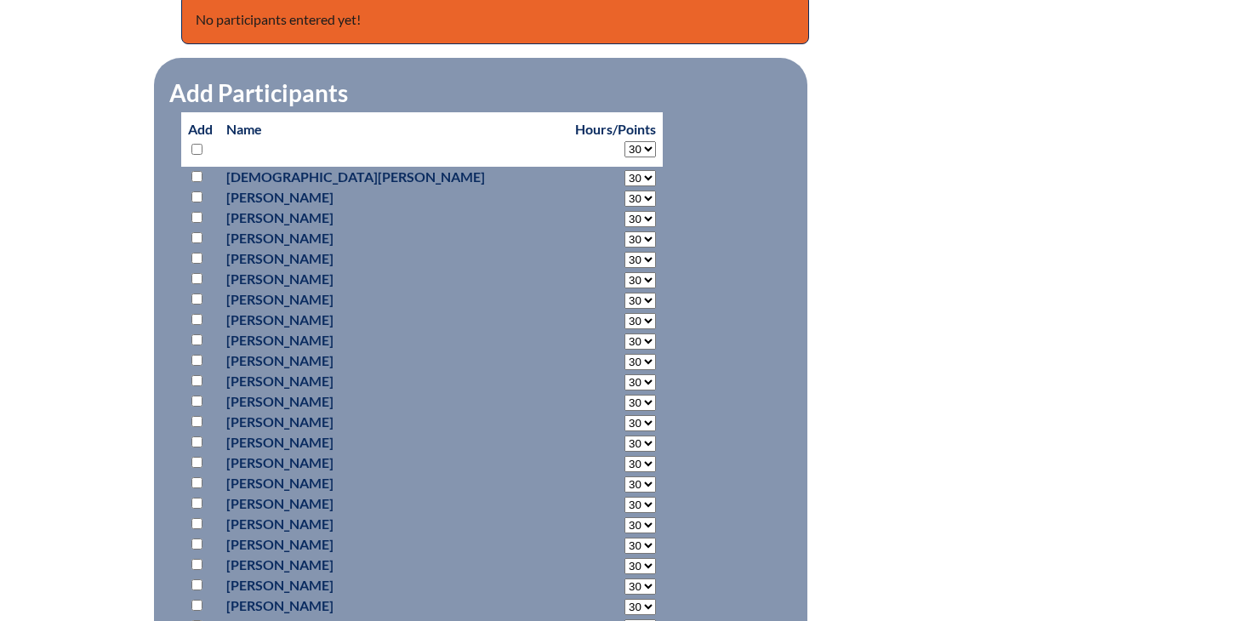
select select "30"
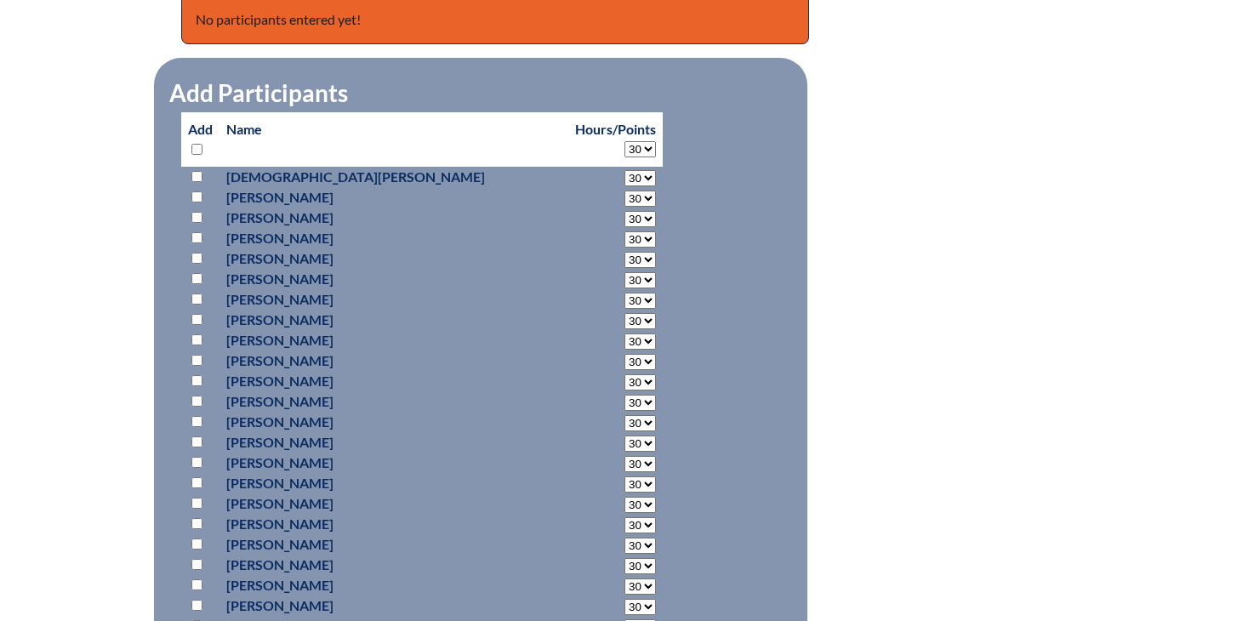
select select "30"
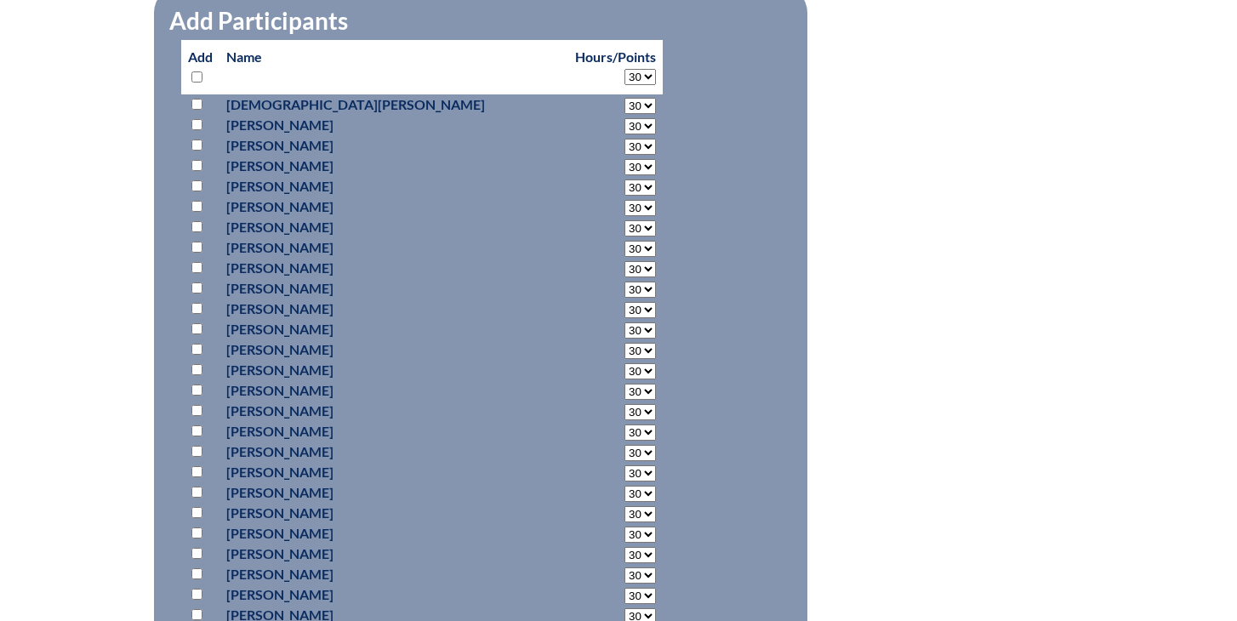
scroll to position [825, 0]
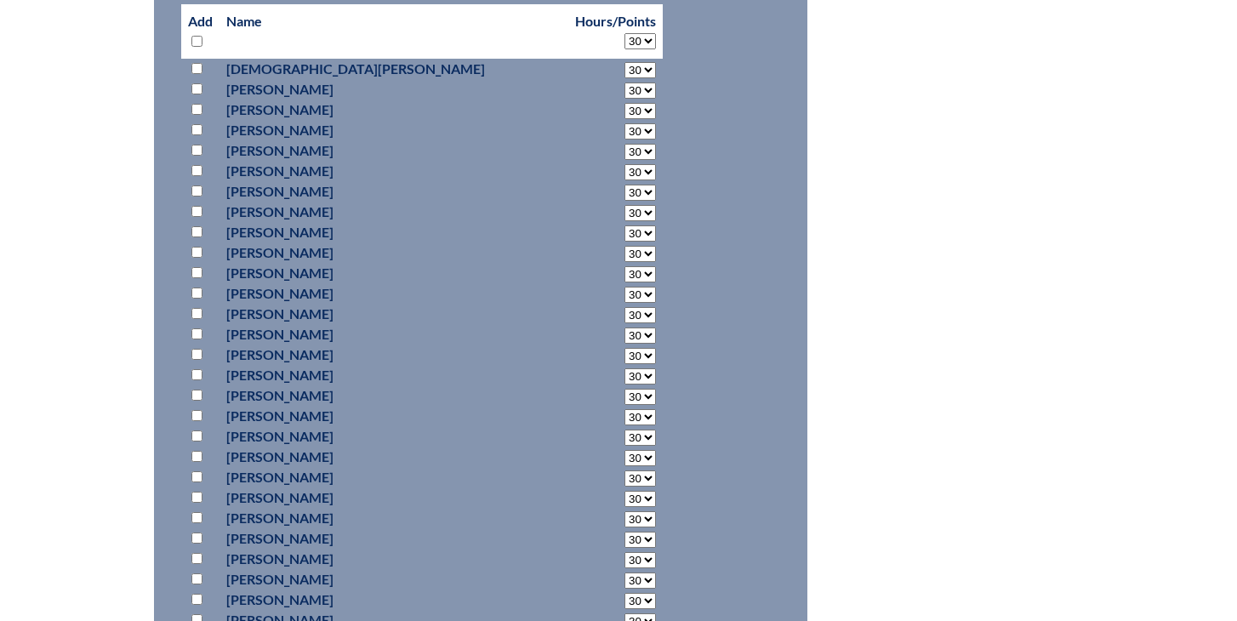
click at [195, 458] on input "checkbox" at bounding box center [196, 456] width 11 height 11
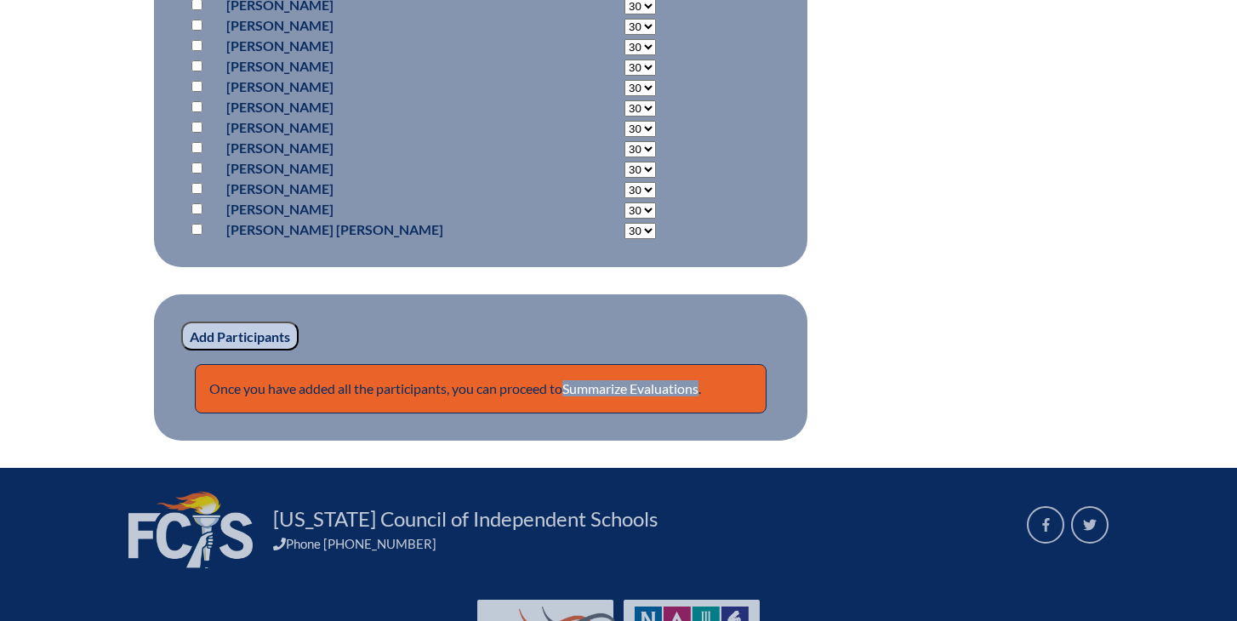
scroll to position [5431, 0]
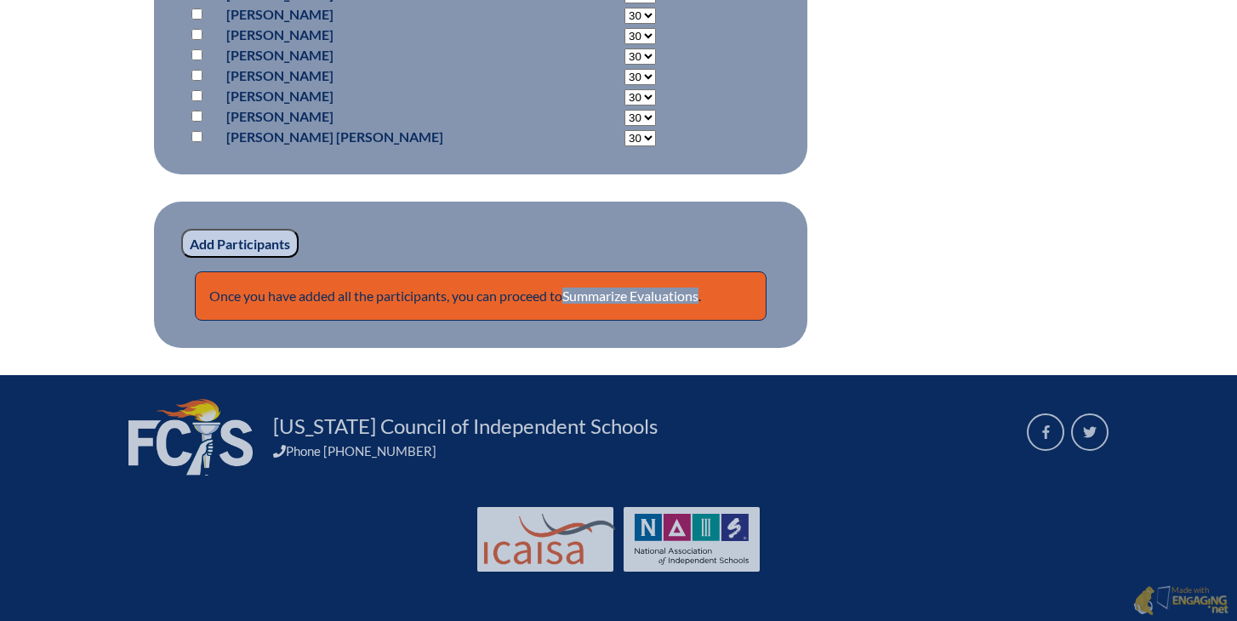
click at [273, 246] on input "Add Participants" at bounding box center [239, 243] width 117 height 29
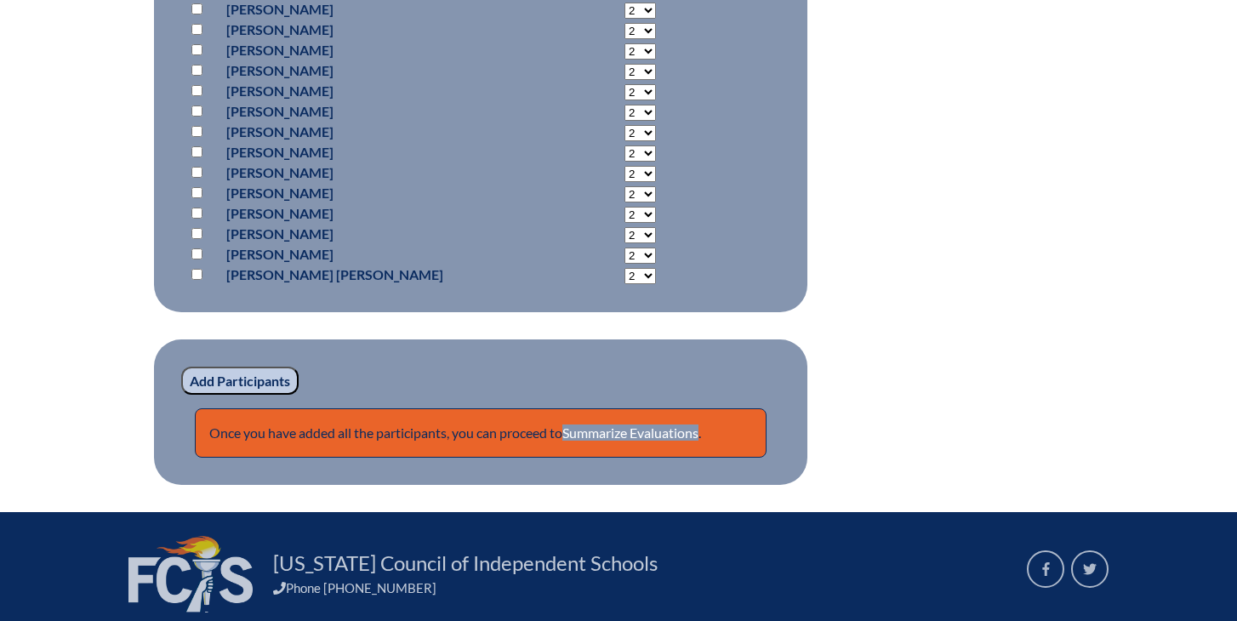
scroll to position [5504, 0]
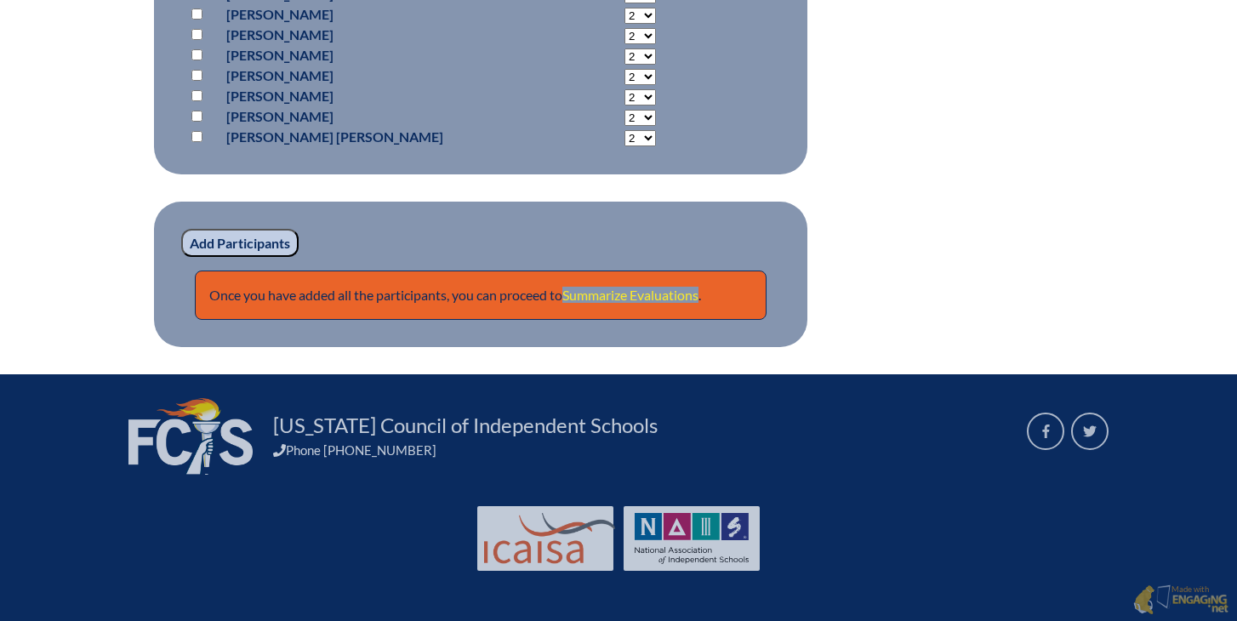
click at [615, 299] on link "Summarize Evaluations" at bounding box center [630, 295] width 136 height 16
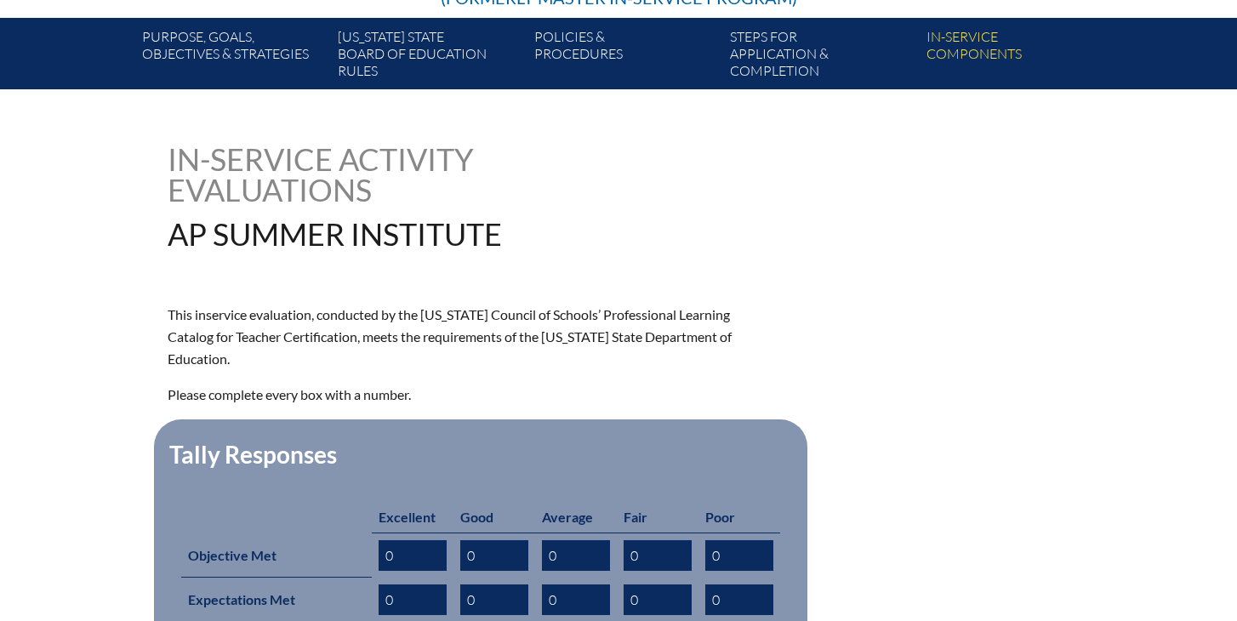
scroll to position [435, 0]
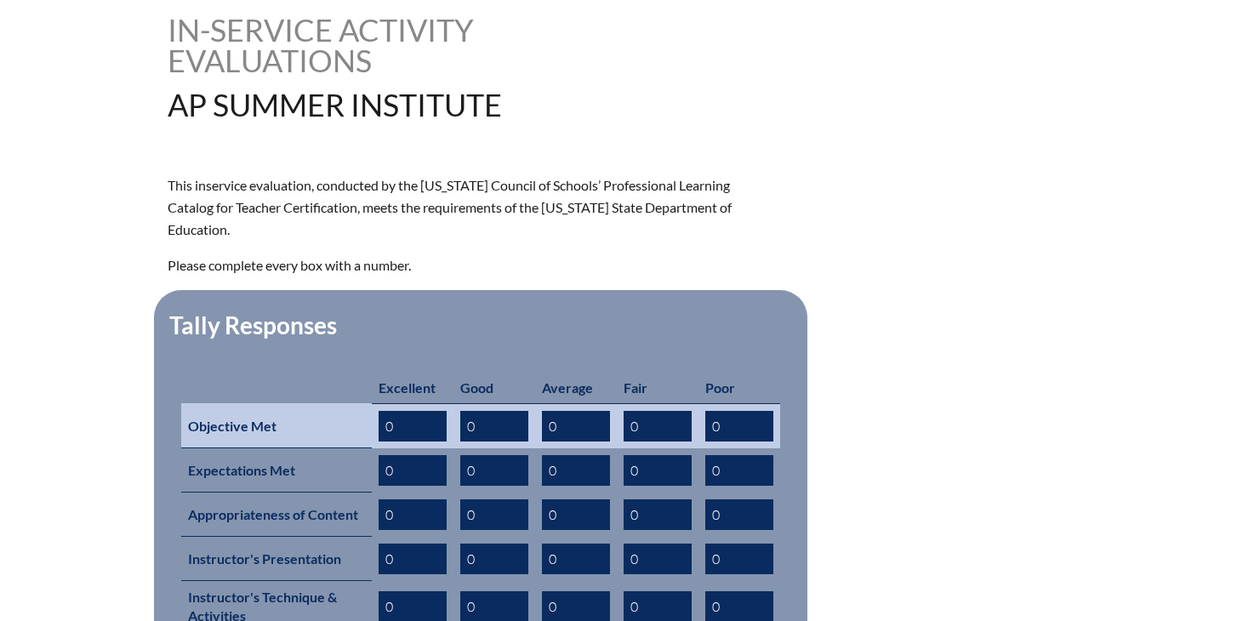
drag, startPoint x: 400, startPoint y: 402, endPoint x: 348, endPoint y: 402, distance: 51.9
click at [348, 403] on tr "Objective Met 0 0 0 0 0" at bounding box center [480, 425] width 599 height 45
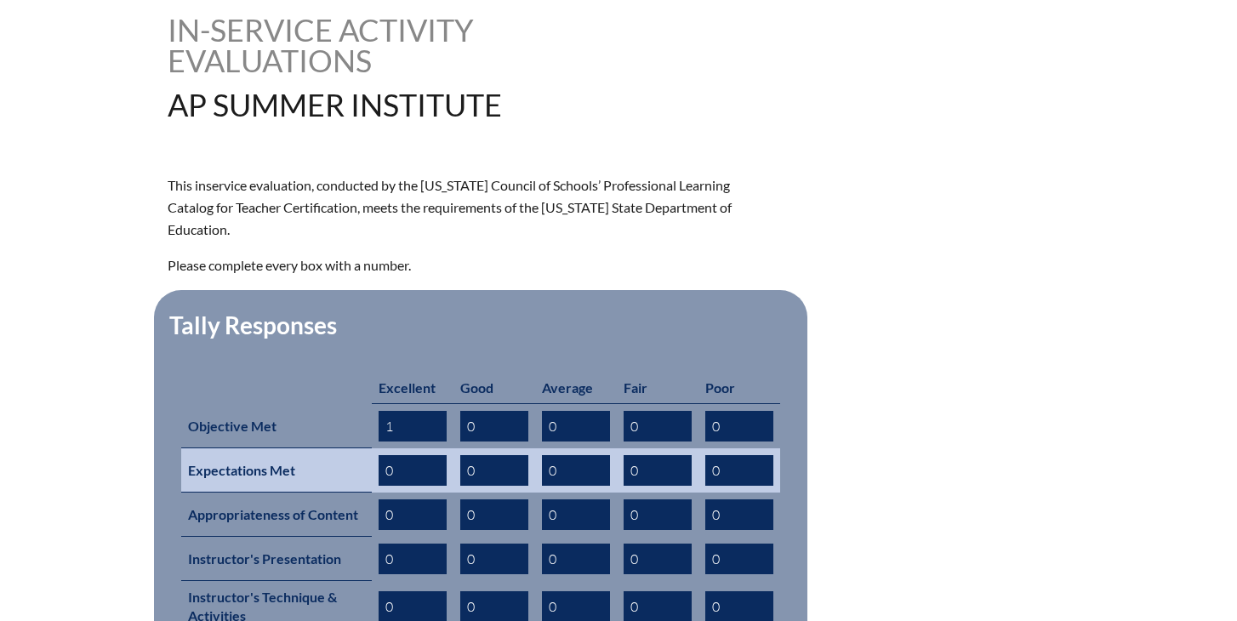
type input "1"
drag, startPoint x: 381, startPoint y: 441, endPoint x: 425, endPoint y: 443, distance: 44.3
click at [425, 455] on input "0" at bounding box center [412, 470] width 68 height 31
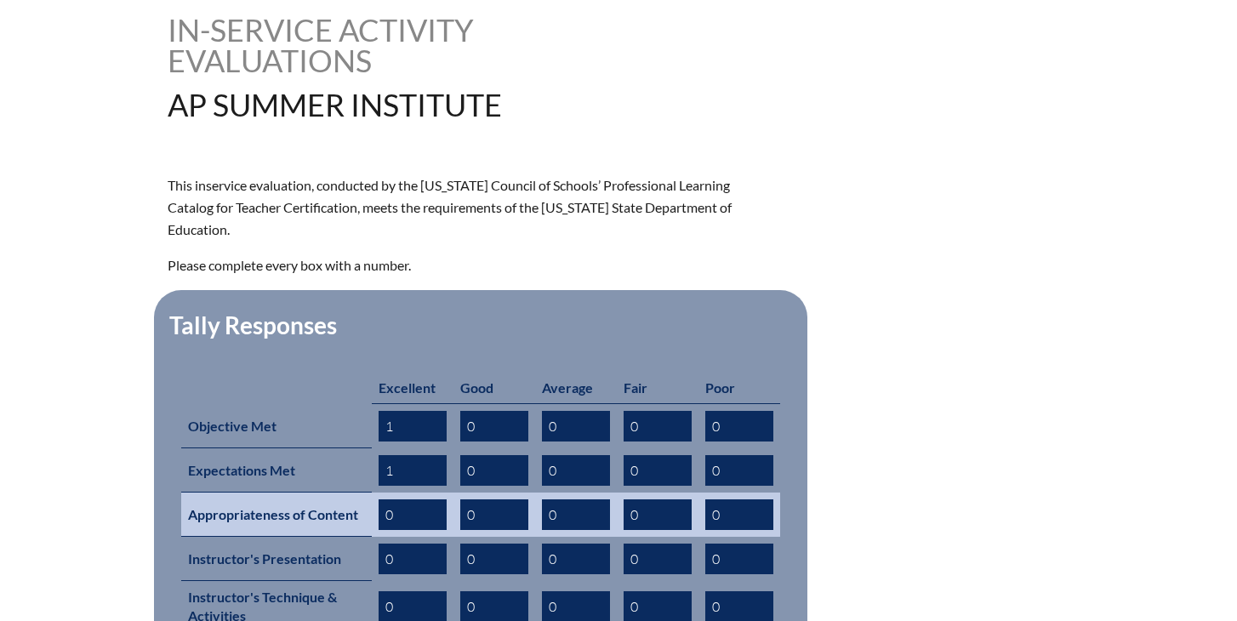
type input "1"
drag, startPoint x: 380, startPoint y: 480, endPoint x: 397, endPoint y: 481, distance: 17.0
click at [397, 499] on input "0" at bounding box center [412, 514] width 68 height 31
click at [406, 499] on input "10" at bounding box center [412, 514] width 68 height 31
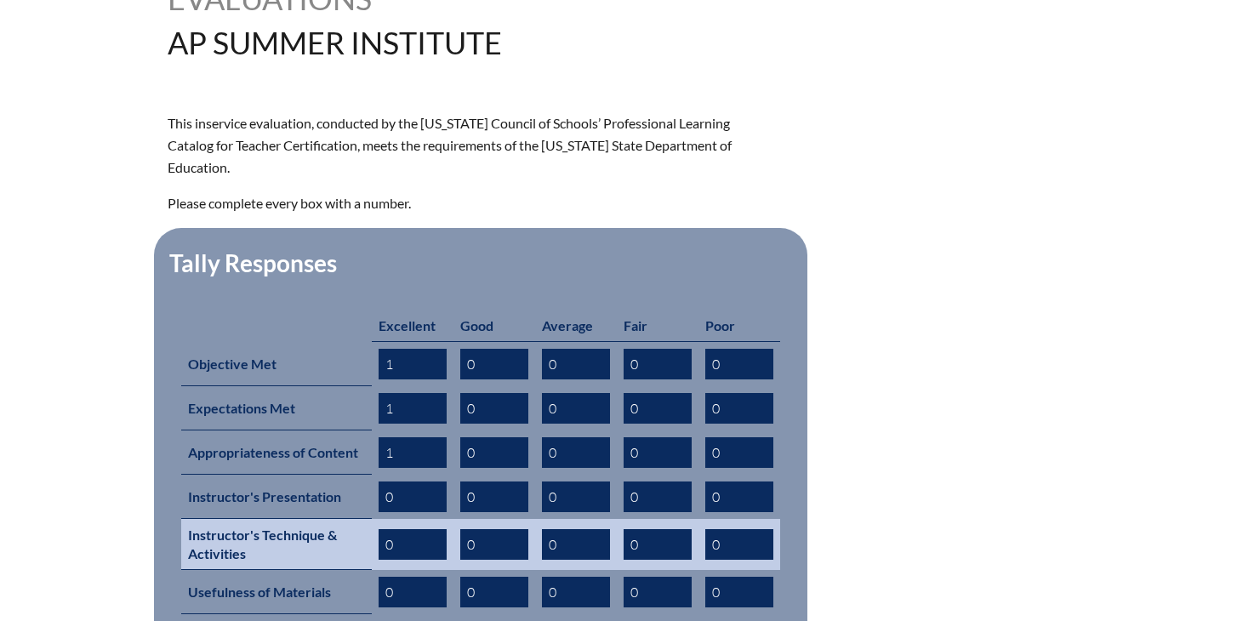
scroll to position [514, 0]
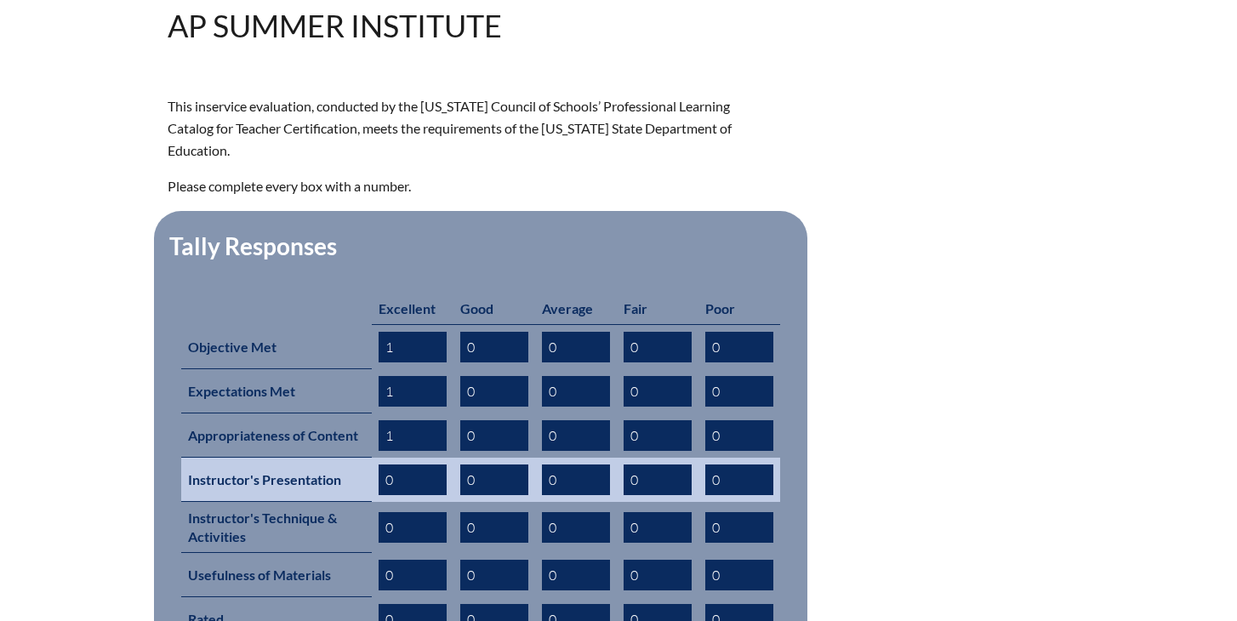
type input "1"
drag, startPoint x: 399, startPoint y: 458, endPoint x: 341, endPoint y: 458, distance: 57.8
click at [341, 458] on tr "Instructor's Presentation 0 0 0 0 0" at bounding box center [480, 480] width 599 height 44
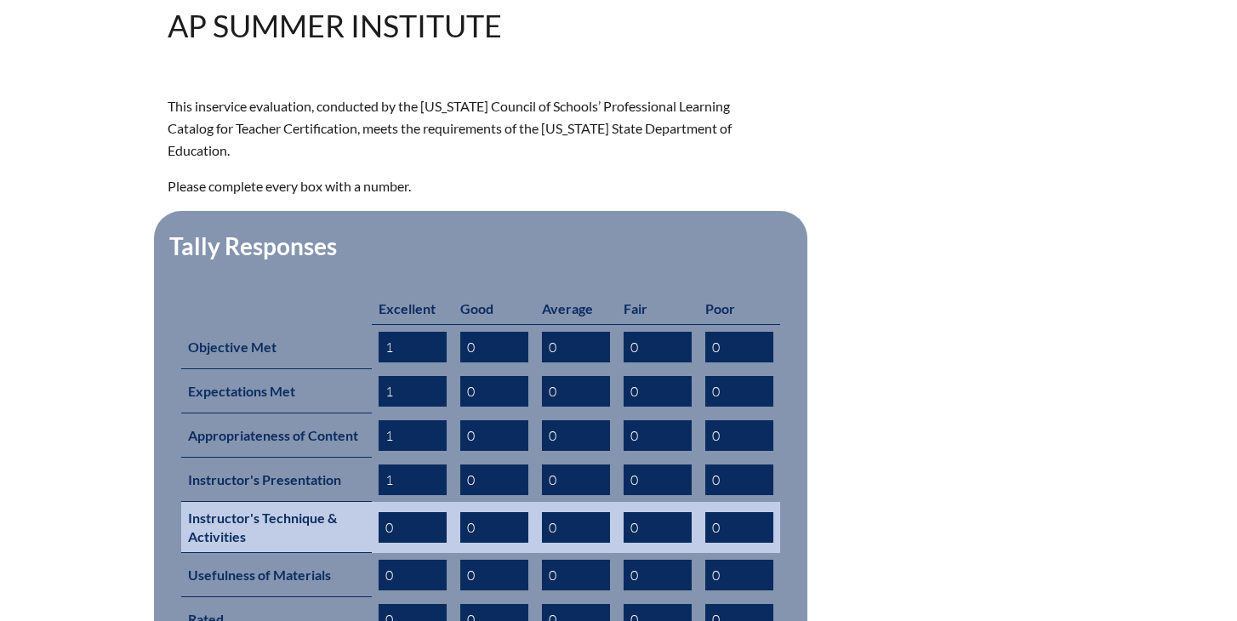
type input "1"
drag, startPoint x: 383, startPoint y: 503, endPoint x: 408, endPoint y: 503, distance: 25.5
click at [408, 512] on input "0" at bounding box center [412, 527] width 68 height 31
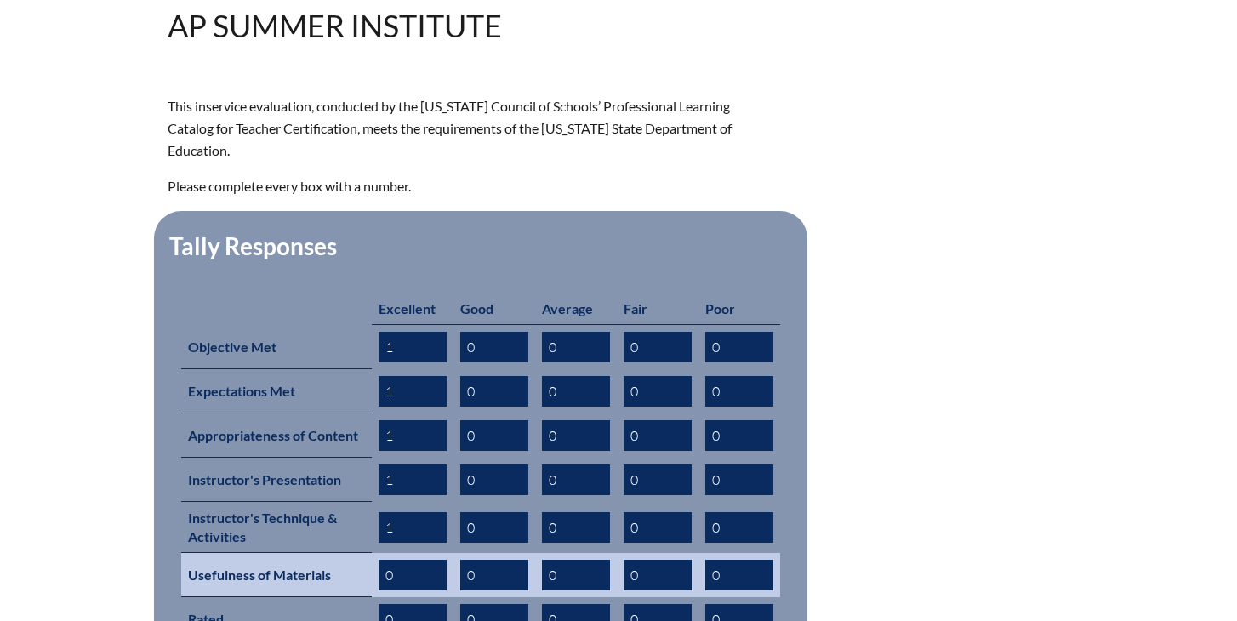
type input "1"
drag, startPoint x: 378, startPoint y: 548, endPoint x: 431, endPoint y: 548, distance: 53.6
click at [431, 553] on td "0" at bounding box center [413, 575] width 82 height 44
drag, startPoint x: 418, startPoint y: 549, endPoint x: 254, endPoint y: 549, distance: 164.1
click at [254, 553] on tr "Usefulness of Materials 0 0 0 0 0" at bounding box center [480, 575] width 599 height 44
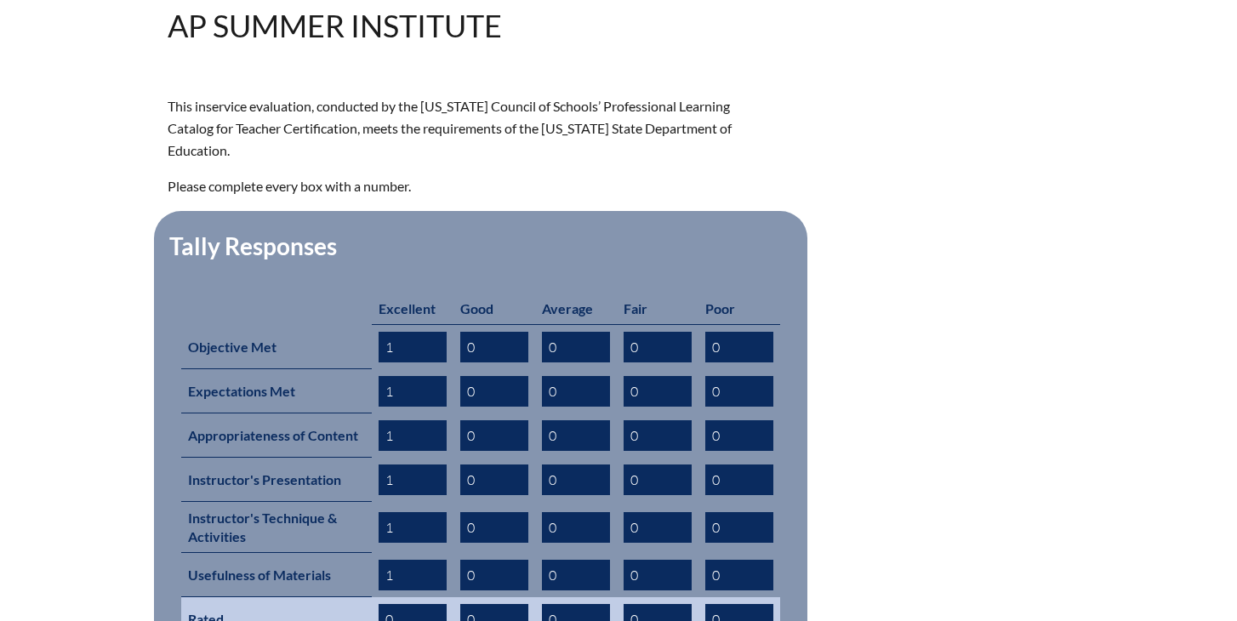
type input "1"
drag, startPoint x: 399, startPoint y: 594, endPoint x: 310, endPoint y: 585, distance: 88.9
click at [310, 597] on tr "Rated 0 0 0 0 0" at bounding box center [480, 619] width 599 height 44
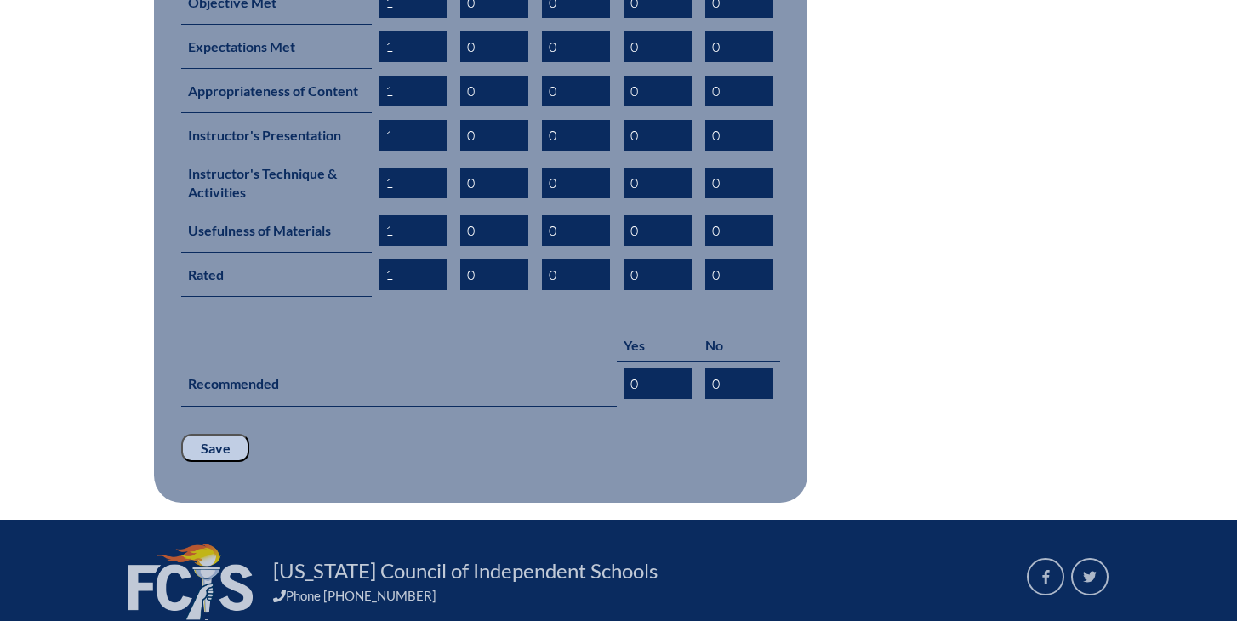
scroll to position [891, 0]
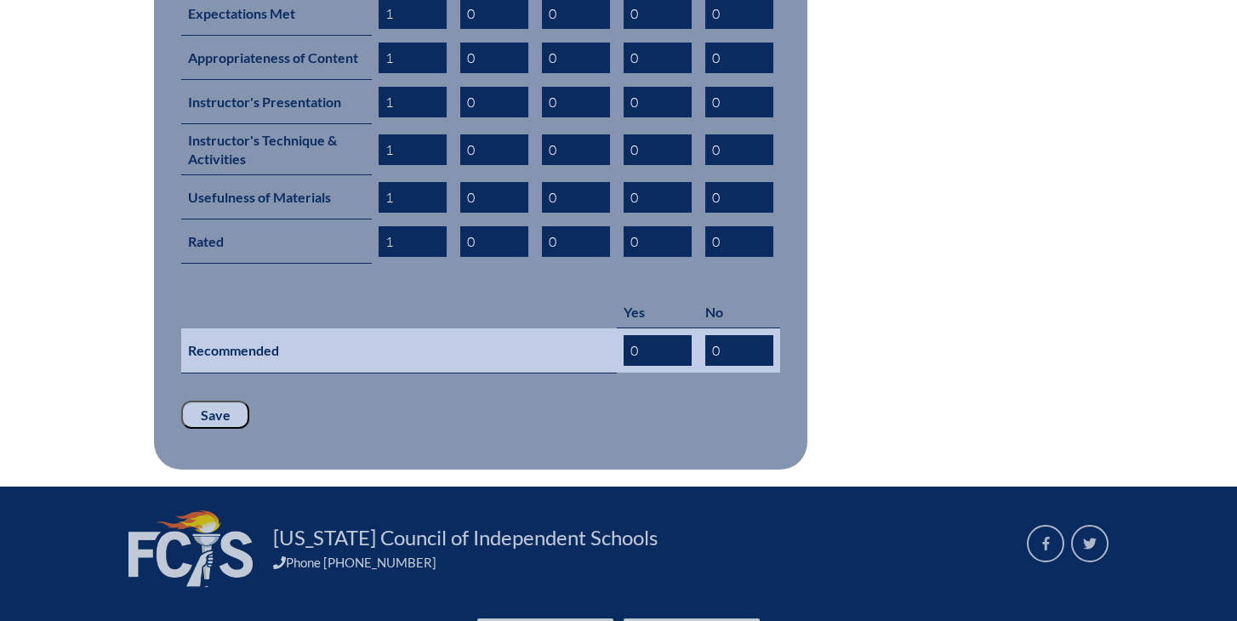
type input "1"
drag, startPoint x: 641, startPoint y: 313, endPoint x: 595, endPoint y: 313, distance: 45.9
click at [599, 328] on tr "Recommended 0 0" at bounding box center [480, 350] width 599 height 45
drag, startPoint x: 653, startPoint y: 323, endPoint x: 569, endPoint y: 321, distance: 84.2
click at [569, 328] on tr "Recommended 0 0" at bounding box center [480, 350] width 599 height 45
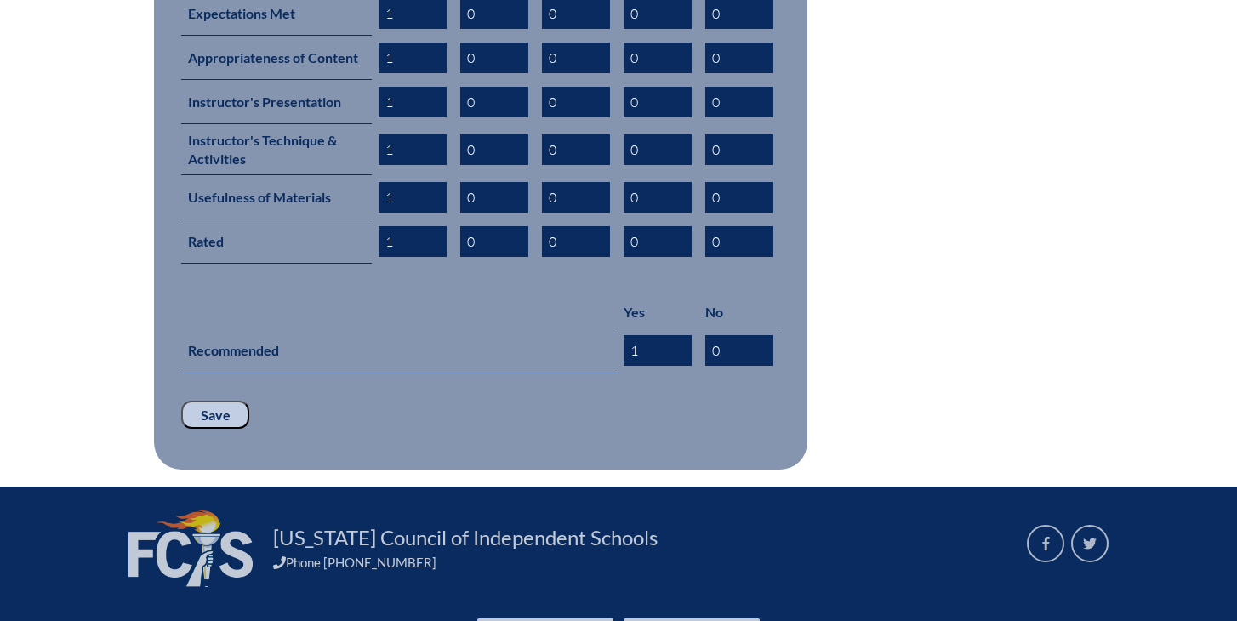
type input "1"
click at [196, 401] on input "Save" at bounding box center [215, 415] width 68 height 29
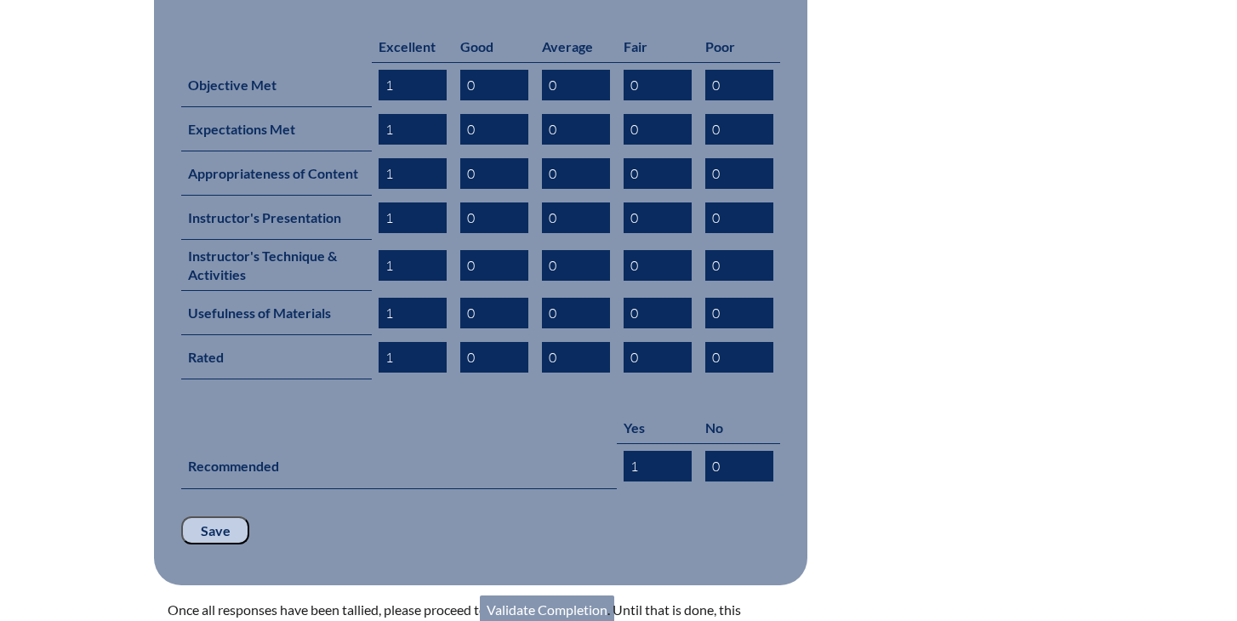
scroll to position [1036, 0]
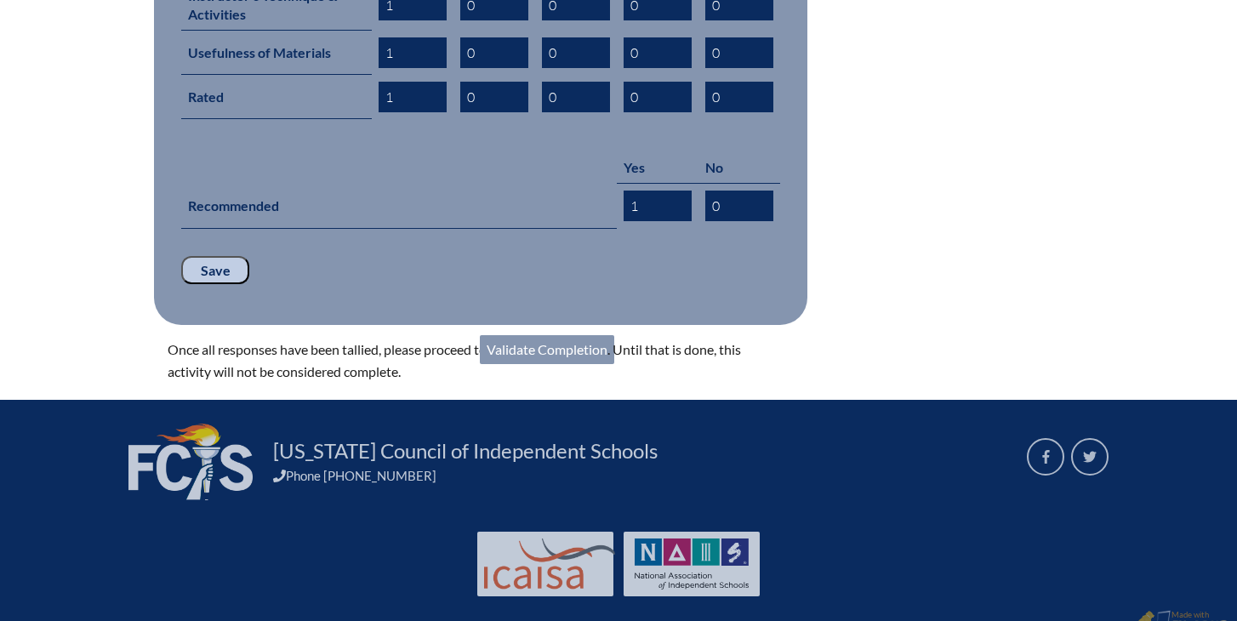
click at [547, 335] on link "Validate Completion" at bounding box center [547, 349] width 134 height 29
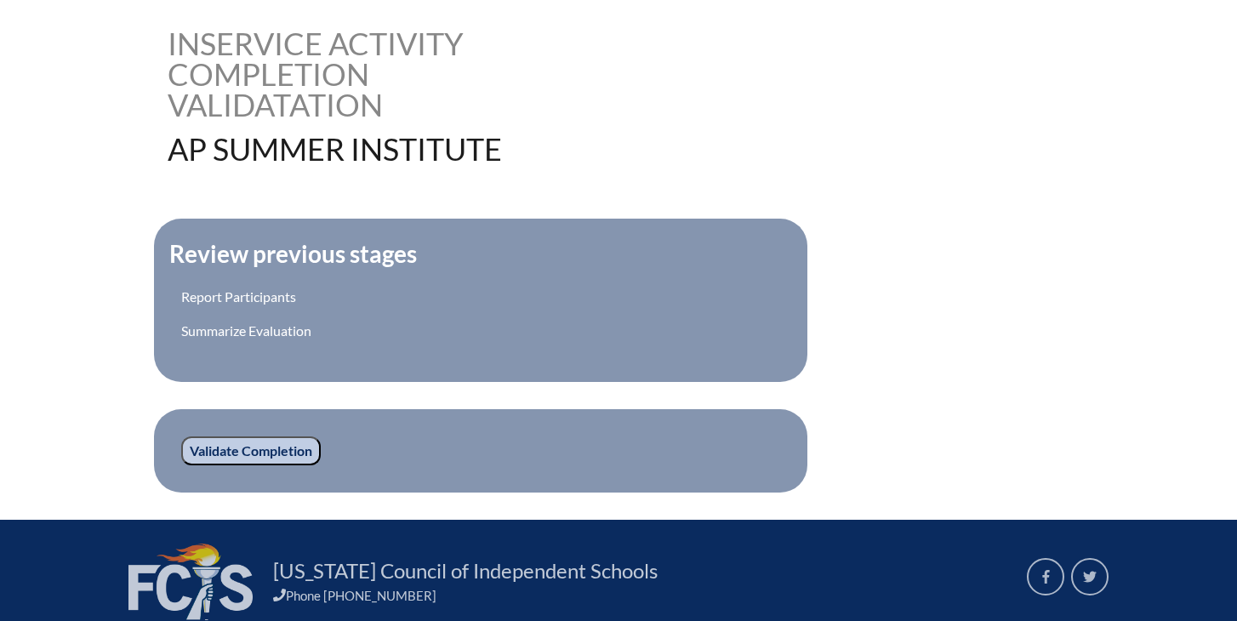
scroll to position [566, 0]
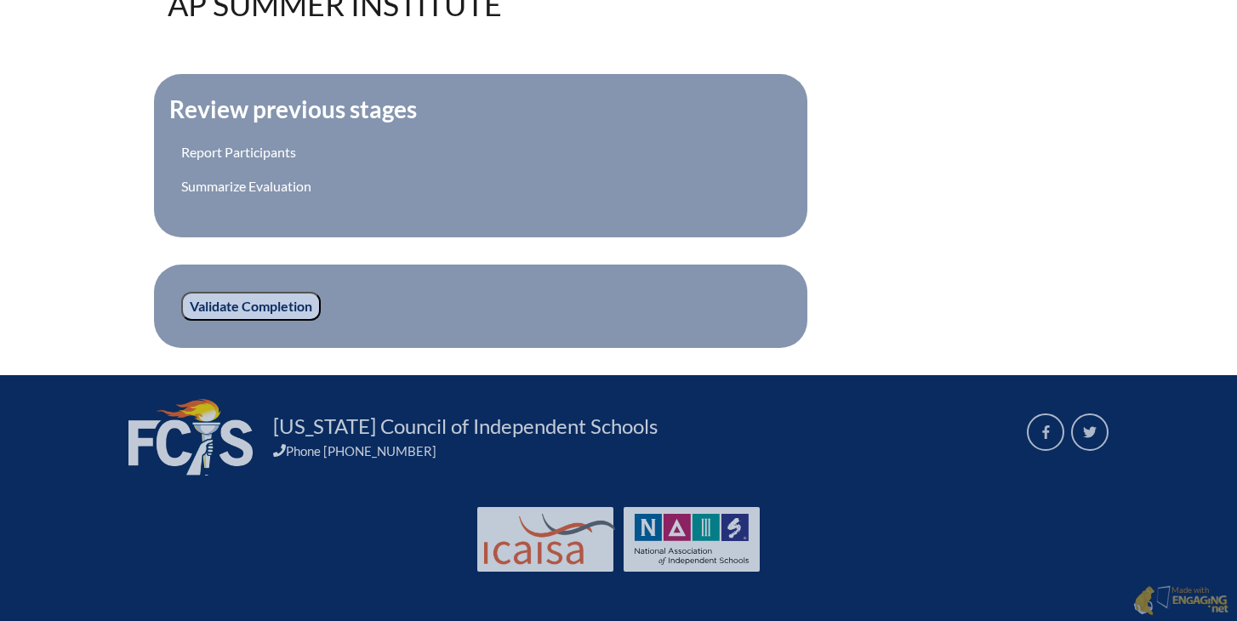
click at [287, 308] on input "Validate Completion" at bounding box center [250, 306] width 139 height 29
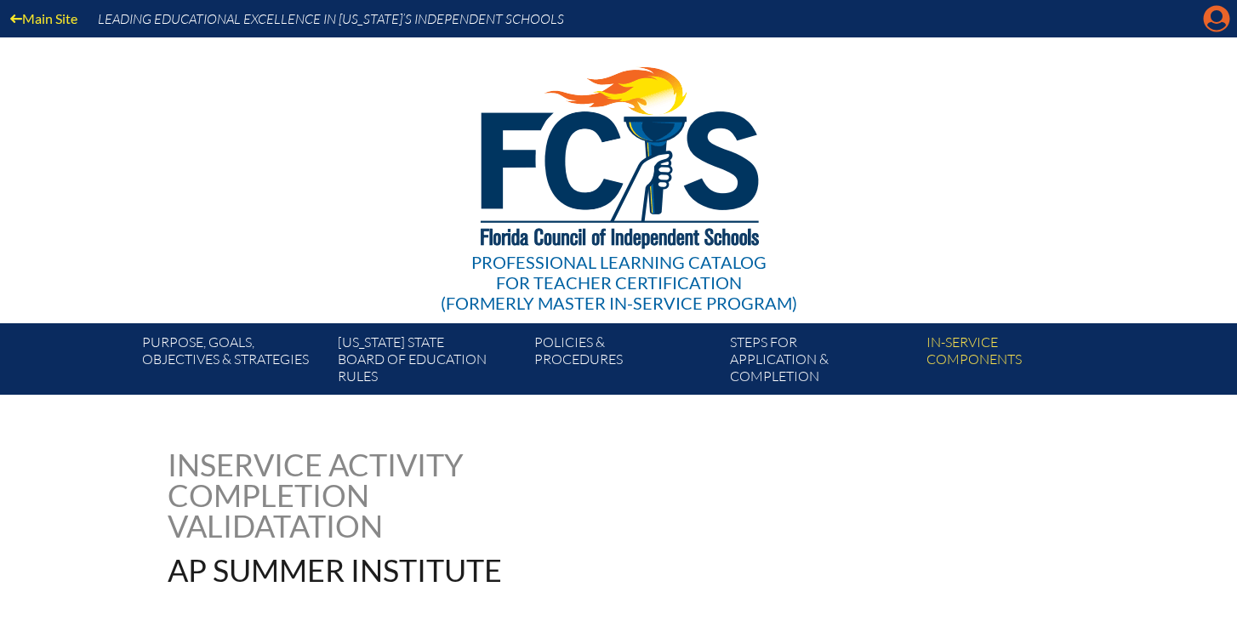
click at [1208, 26] on icon "Manage account" at bounding box center [1215, 18] width 27 height 27
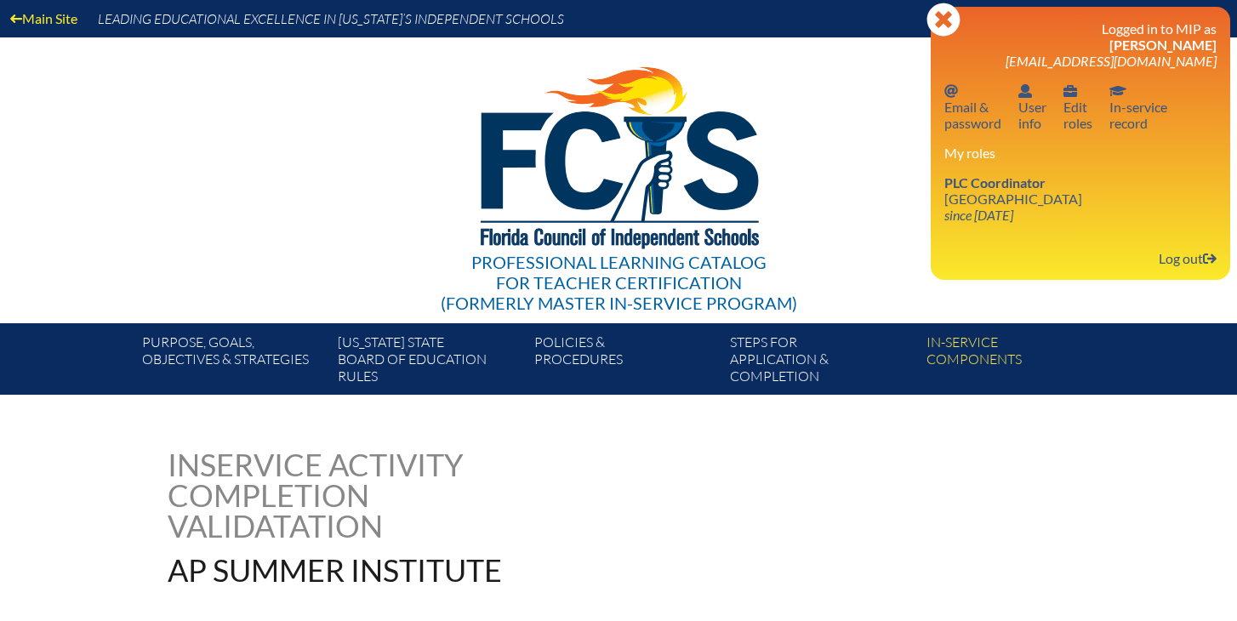
click at [1022, 172] on div "My roles PLC Coordinator [GEOGRAPHIC_DATA] since [DATE]" at bounding box center [1080, 184] width 272 height 78
click at [1022, 199] on link "PLC Coordinator [GEOGRAPHIC_DATA] since [DATE]" at bounding box center [1012, 198] width 151 height 55
